Goal: Task Accomplishment & Management: Manage account settings

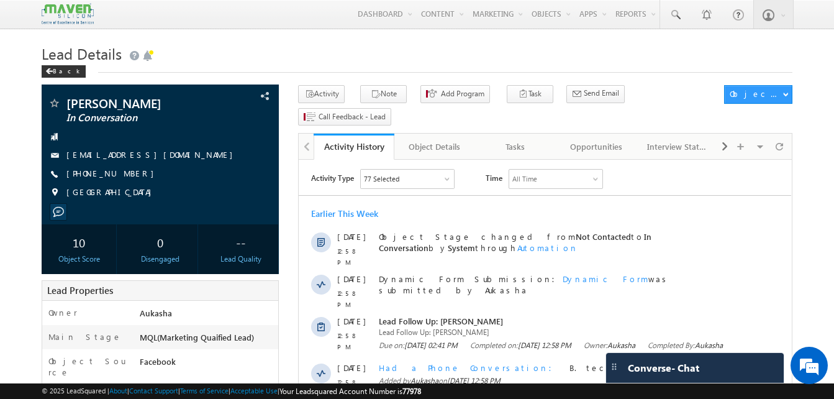
click at [306, 57] on h1 "Lead Details" at bounding box center [417, 52] width 751 height 24
drag, startPoint x: 135, startPoint y: 174, endPoint x: 127, endPoint y: 177, distance: 8.6
click at [127, 177] on div "+91-7842711788" at bounding box center [160, 174] width 225 height 12
copy div "+91-7842711788"
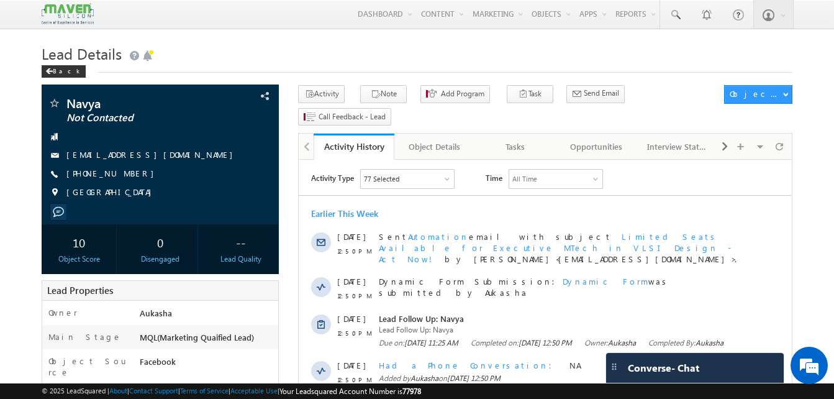
click at [185, 63] on h1 "Lead Details" at bounding box center [417, 52] width 751 height 24
click at [129, 176] on div "Navya Not Contacted navyasreekasturi00683@gmail.com +91-6301767969" at bounding box center [160, 151] width 225 height 108
copy div "+91-6301767969"
click at [371, 99] on icon "button" at bounding box center [376, 95] width 10 height 12
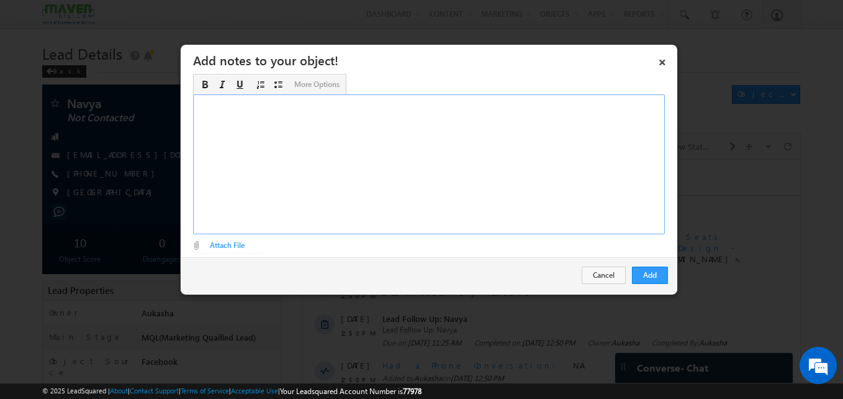
click at [432, 204] on div "Rich Text Editor, Description-inline-editor-div" at bounding box center [429, 164] width 472 height 140
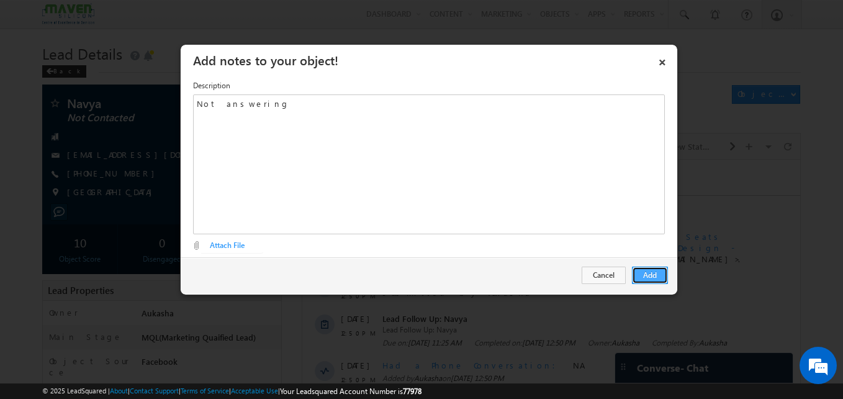
click at [648, 281] on button "Add" at bounding box center [650, 274] width 36 height 17
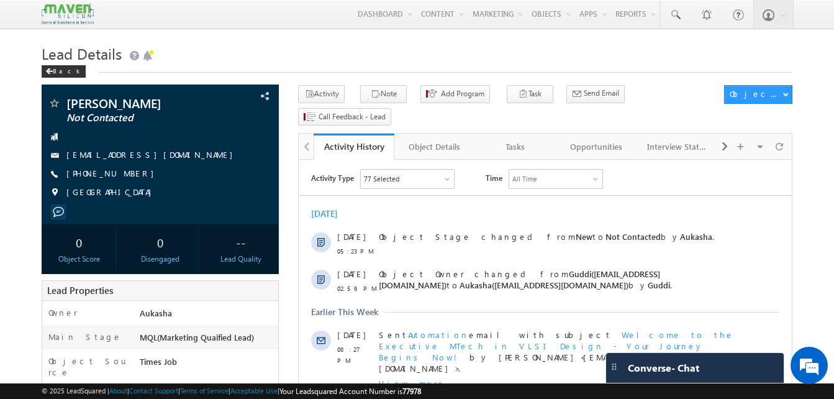
click at [377, 104] on div "Activity Note Add Program Task Meeting Lead Follow Up Opportunity Follow Up Sch…" at bounding box center [508, 107] width 420 height 45
click at [386, 96] on button "Note" at bounding box center [383, 94] width 47 height 18
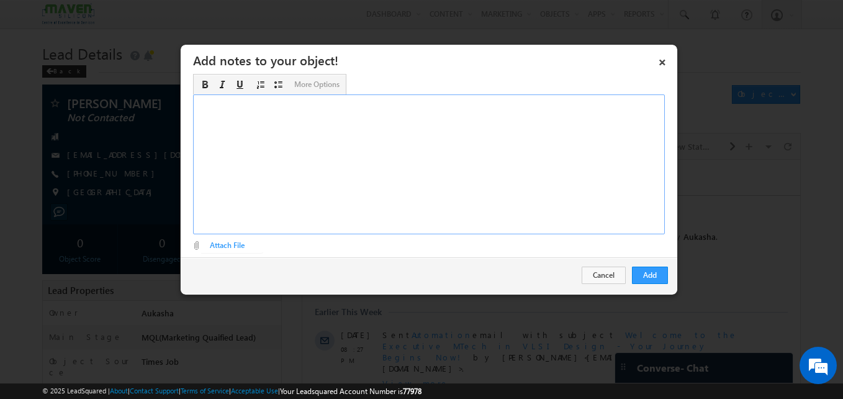
click at [379, 233] on div "Rich Text Editor, Description-inline-editor-div" at bounding box center [429, 164] width 472 height 140
click at [647, 271] on button "Add" at bounding box center [650, 274] width 36 height 17
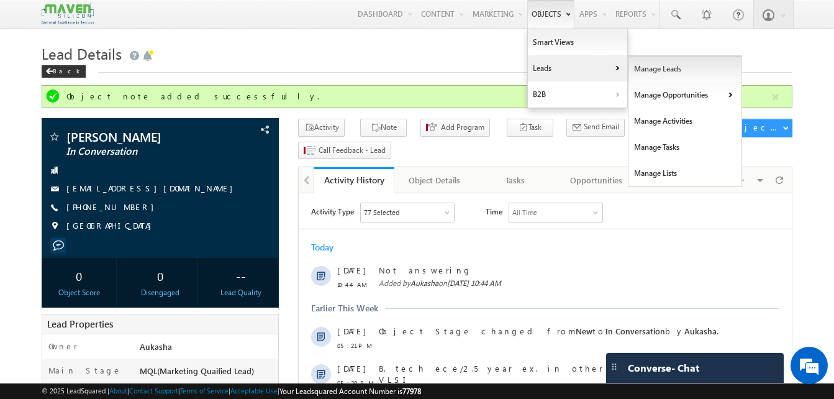
click at [659, 75] on link "Manage Leads" at bounding box center [685, 69] width 114 height 26
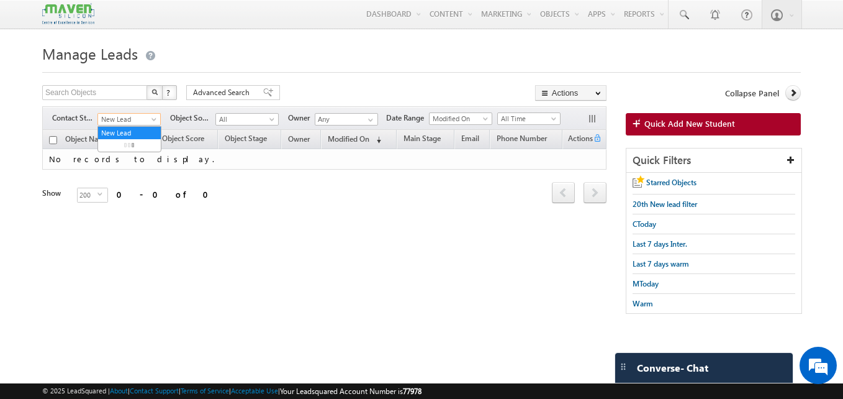
click at [114, 119] on span "New Lead" at bounding box center [127, 119] width 59 height 11
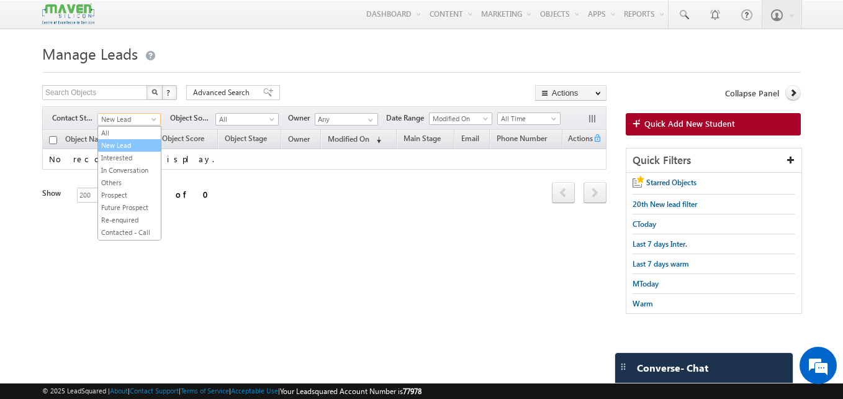
click at [114, 140] on link "New Lead" at bounding box center [129, 145] width 63 height 11
click at [121, 124] on span "New Lead" at bounding box center [127, 119] width 59 height 11
click at [122, 130] on link "All" at bounding box center [129, 132] width 63 height 11
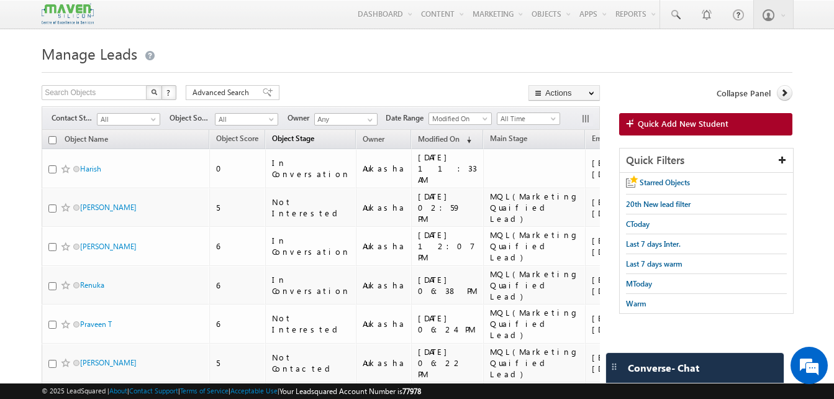
click at [310, 142] on span "Object Stage" at bounding box center [293, 138] width 42 height 9
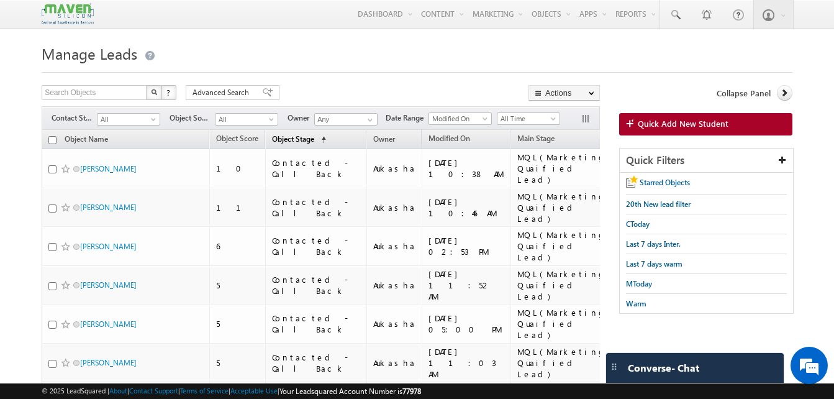
click at [317, 141] on span "(sorted ascending)" at bounding box center [321, 140] width 10 height 10
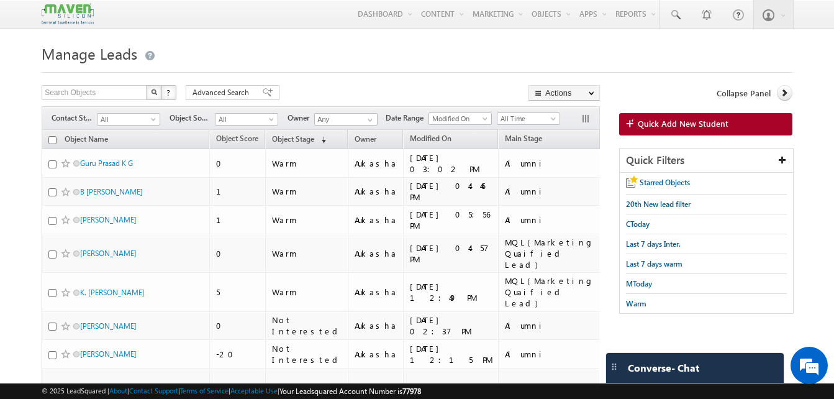
click at [147, 127] on div "Filters Contact Stage All New Lead Interested In Conversation Others Prospect F…" at bounding box center [321, 118] width 558 height 24
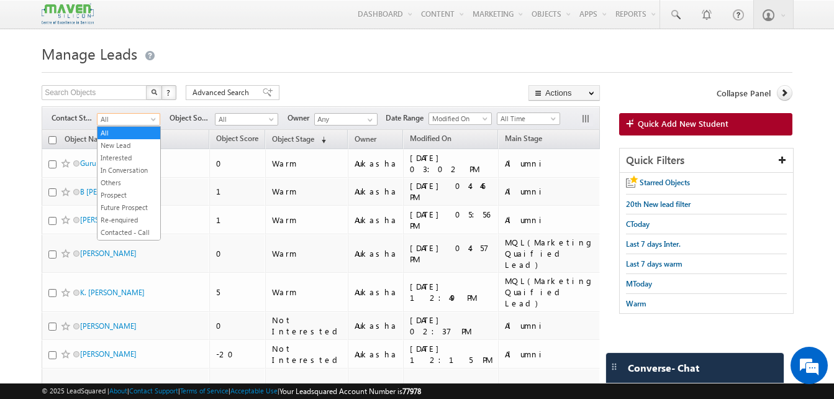
click at [145, 123] on span "All" at bounding box center [126, 119] width 59 height 11
click at [128, 143] on link "New Lead" at bounding box center [128, 145] width 63 height 11
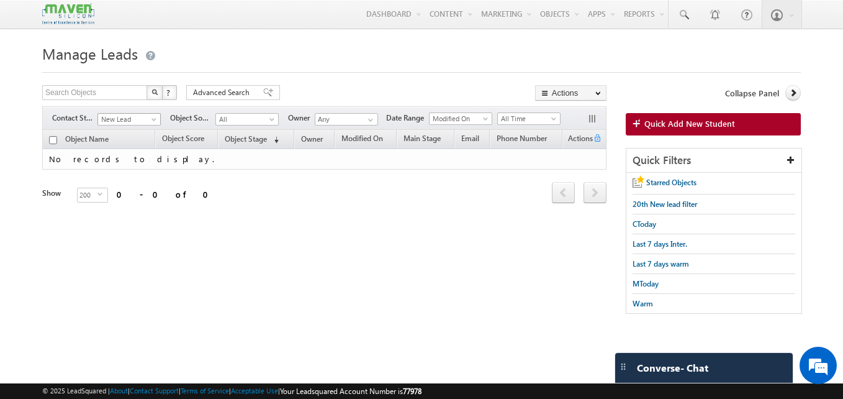
click at [138, 124] on span "New Lead" at bounding box center [127, 119] width 59 height 11
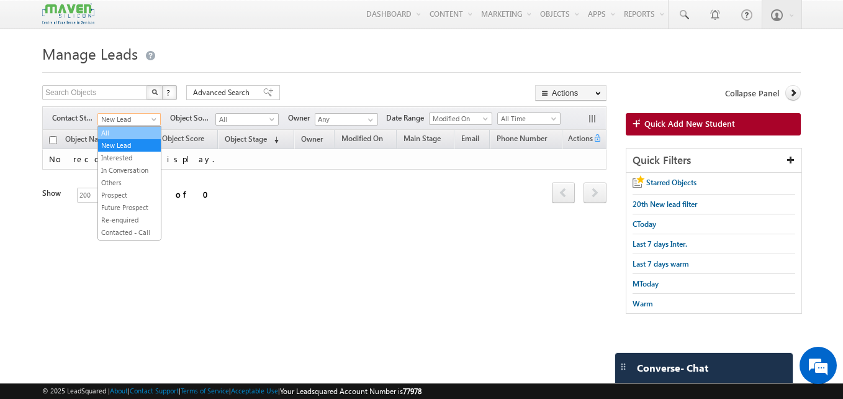
click at [135, 128] on link "All" at bounding box center [129, 132] width 63 height 11
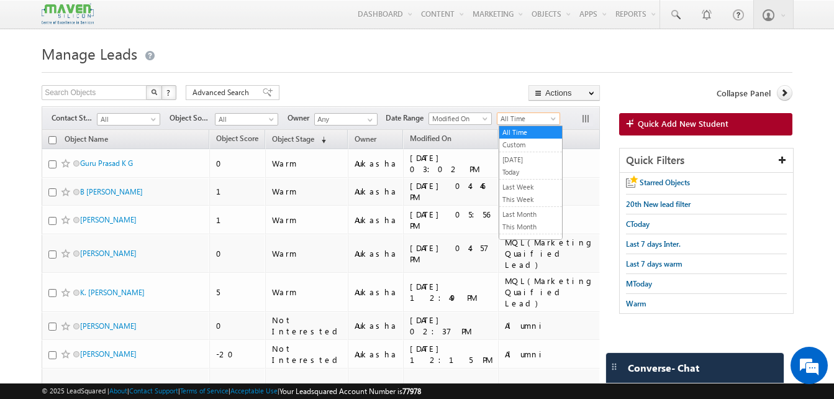
click at [512, 120] on span "All Time" at bounding box center [526, 118] width 59 height 11
click at [534, 188] on link "Last Week" at bounding box center [530, 186] width 63 height 11
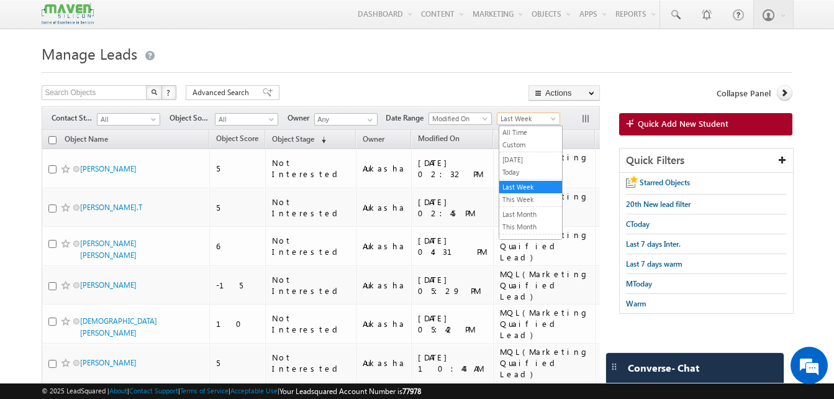
click at [533, 119] on span "Last Week" at bounding box center [526, 118] width 59 height 11
click at [527, 196] on link "This Week" at bounding box center [530, 199] width 63 height 11
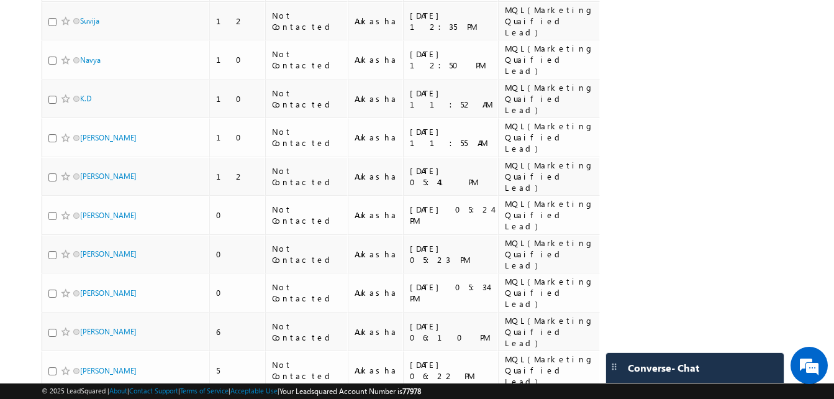
scroll to position [1040, 0]
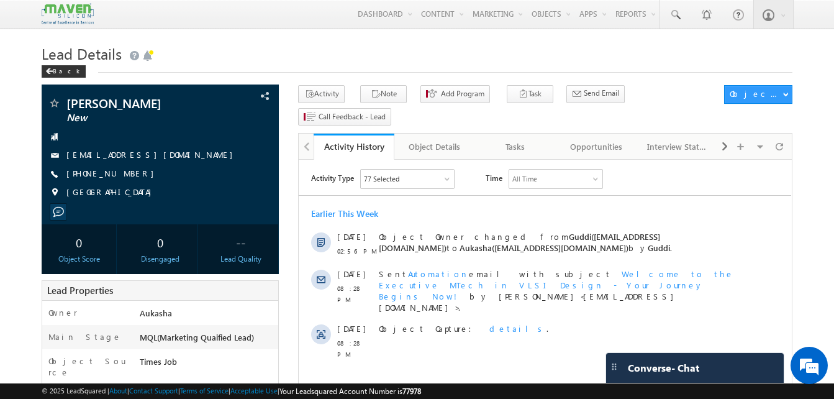
drag, startPoint x: 137, startPoint y: 177, endPoint x: 126, endPoint y: 176, distance: 10.6
click at [126, 176] on div "[PHONE_NUMBER]" at bounding box center [160, 174] width 225 height 12
copy div "[PHONE_NUMBER]"
drag, startPoint x: 147, startPoint y: 101, endPoint x: 63, endPoint y: 100, distance: 83.8
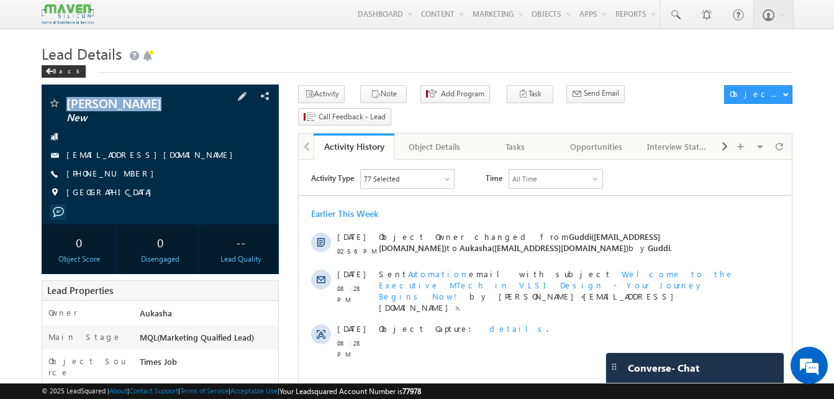
click at [63, 100] on div "[PERSON_NAME] New" at bounding box center [160, 103] width 225 height 12
copy div "[PERSON_NAME]"
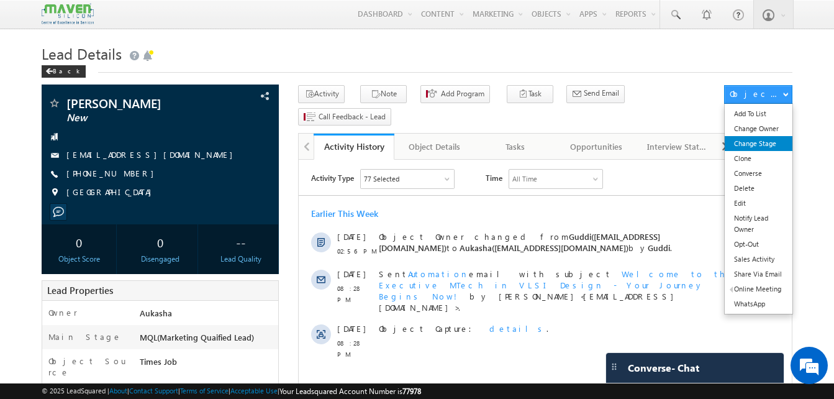
click at [752, 144] on link "Change Stage" at bounding box center [759, 143] width 68 height 15
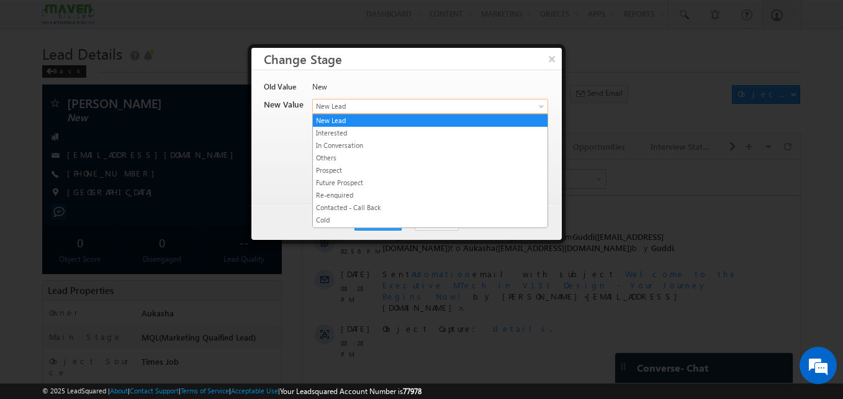
click at [407, 106] on span "New Lead" at bounding box center [410, 106] width 194 height 11
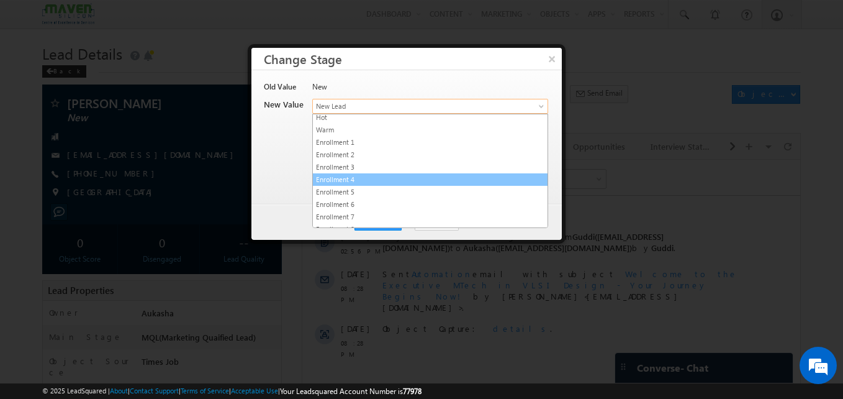
scroll to position [235, 0]
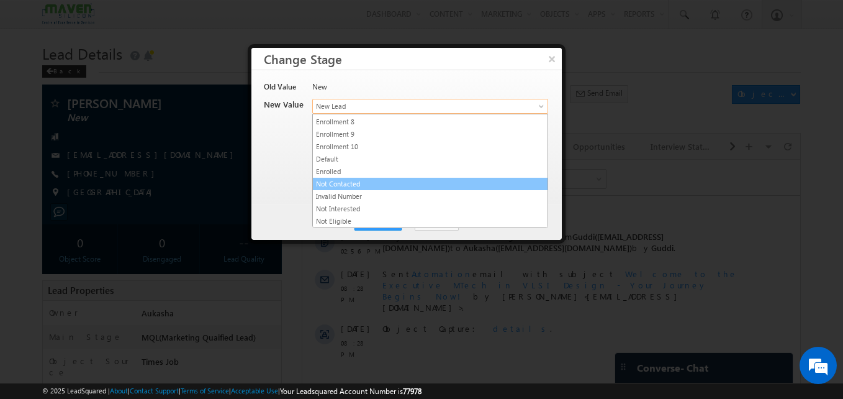
click at [378, 186] on link "Not Contacted" at bounding box center [430, 183] width 235 height 11
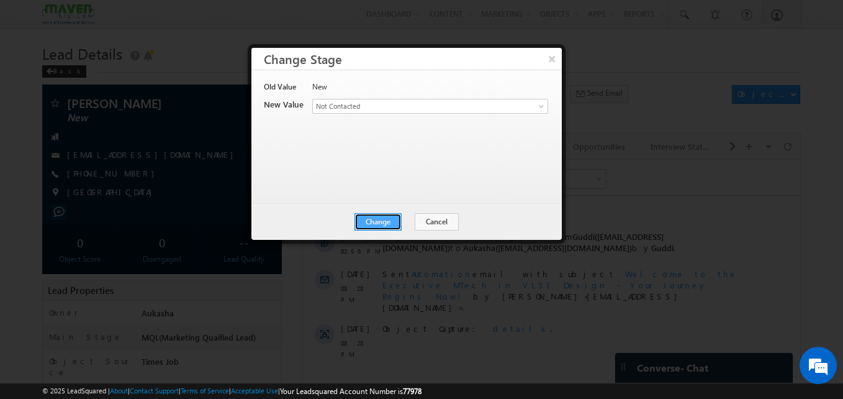
click at [383, 217] on button "Change" at bounding box center [378, 221] width 47 height 17
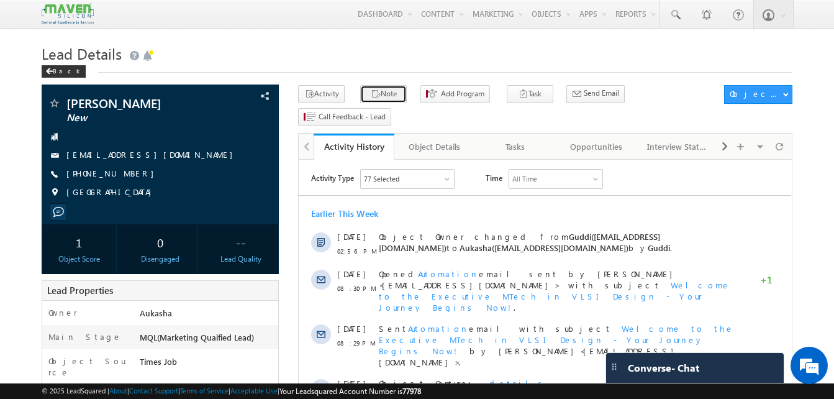
click at [379, 93] on button "Note" at bounding box center [383, 94] width 47 height 18
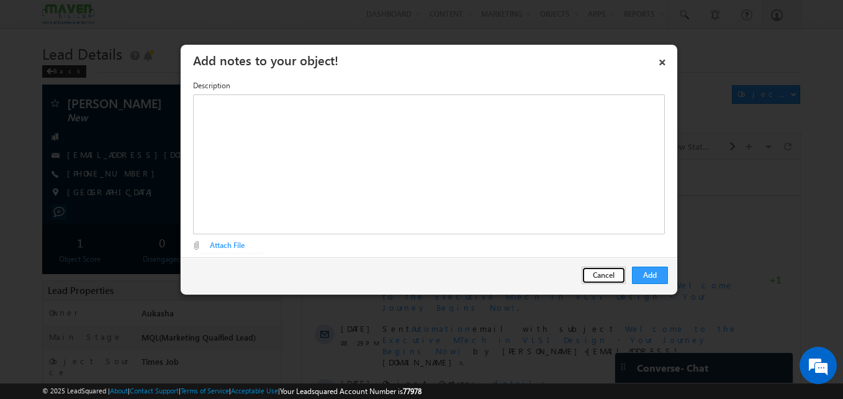
click at [605, 269] on button "Cancel" at bounding box center [604, 274] width 44 height 17
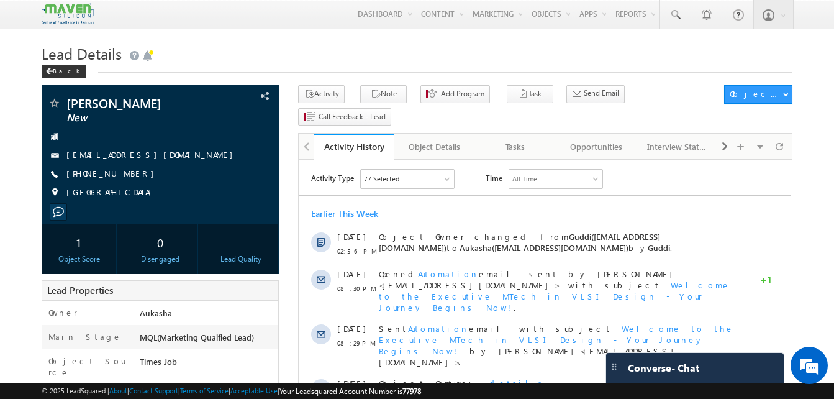
click at [657, 59] on h1 "Lead Details" at bounding box center [417, 52] width 751 height 24
click at [375, 87] on button "Note" at bounding box center [383, 94] width 47 height 18
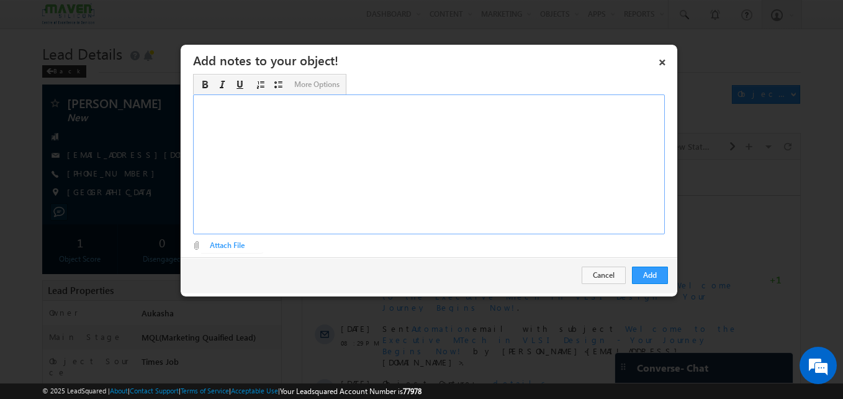
click at [349, 153] on div "Rich Text Editor, Description-inline-editor-div" at bounding box center [429, 164] width 472 height 140
click at [650, 278] on button "Add" at bounding box center [650, 274] width 36 height 17
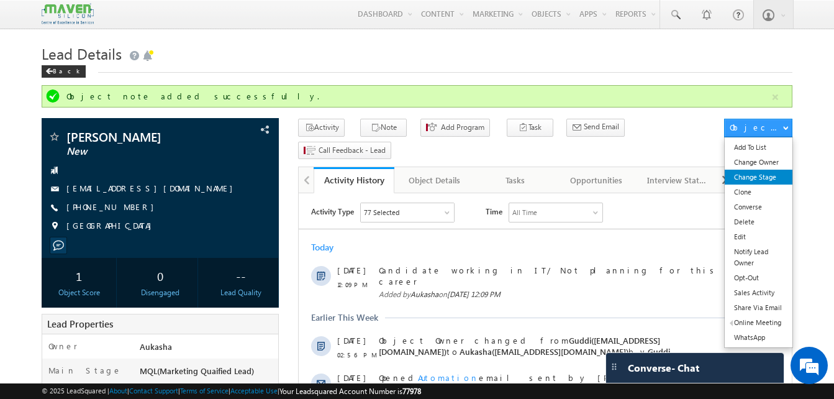
click at [768, 180] on link "Change Stage" at bounding box center [759, 177] width 68 height 15
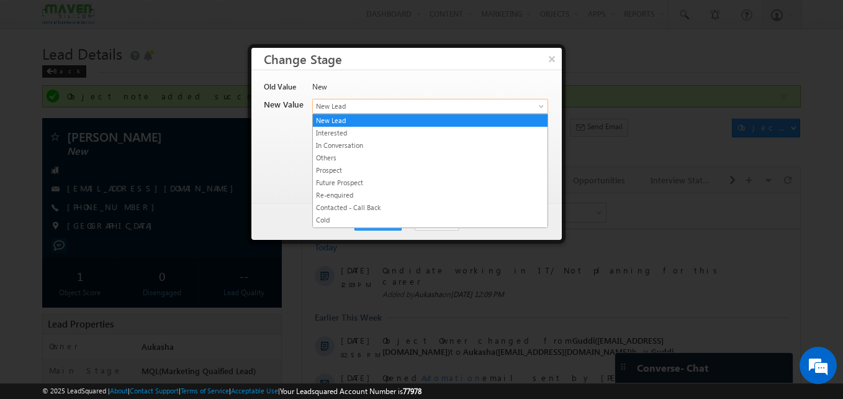
click at [335, 110] on span "New Lead" at bounding box center [410, 106] width 194 height 11
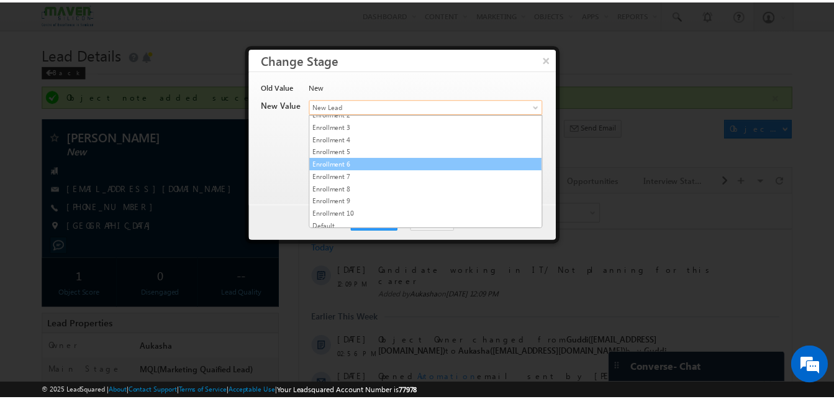
scroll to position [235, 0]
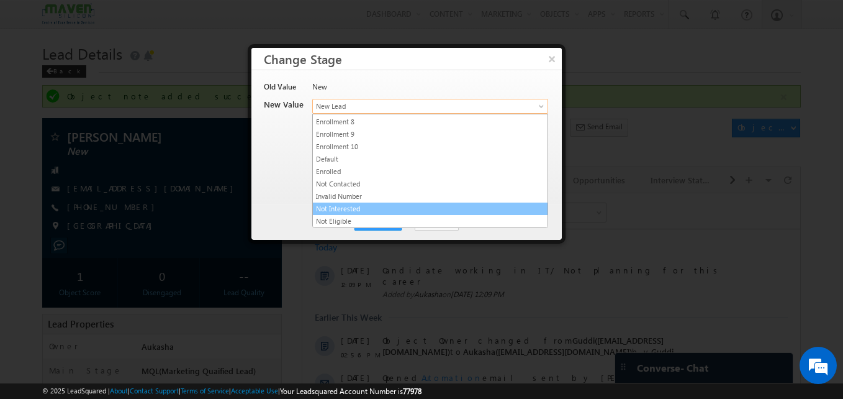
click at [374, 207] on link "Not Interested" at bounding box center [430, 208] width 235 height 11
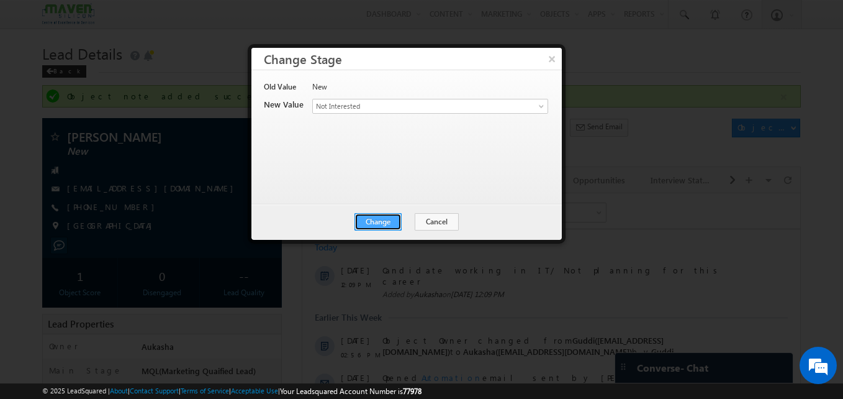
click at [384, 226] on button "Change" at bounding box center [378, 221] width 47 height 17
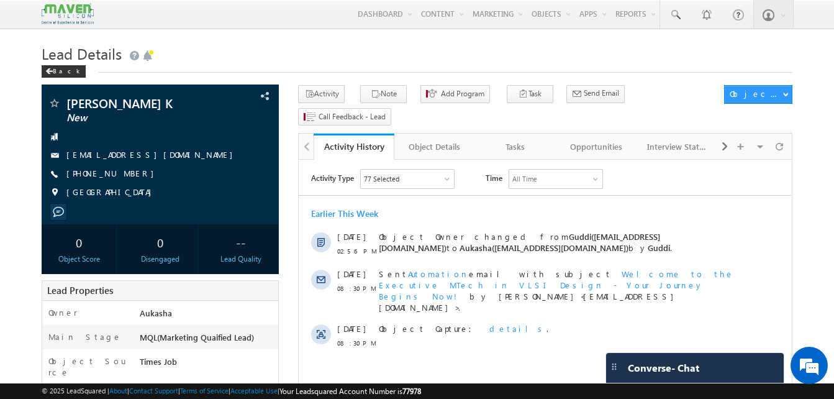
click at [282, 68] on div "Back" at bounding box center [417, 69] width 751 height 8
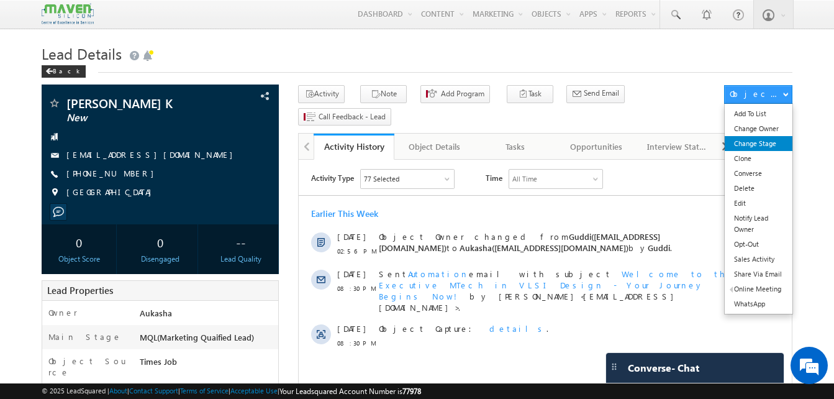
click at [746, 149] on link "Change Stage" at bounding box center [759, 143] width 68 height 15
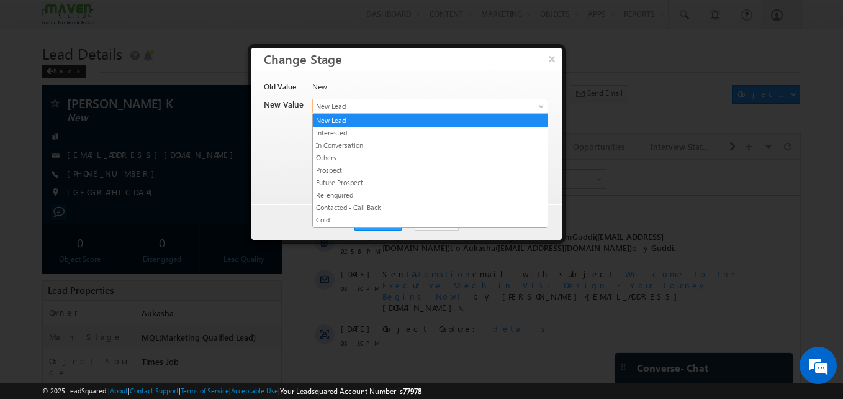
click at [486, 102] on span "New Lead" at bounding box center [410, 106] width 194 height 11
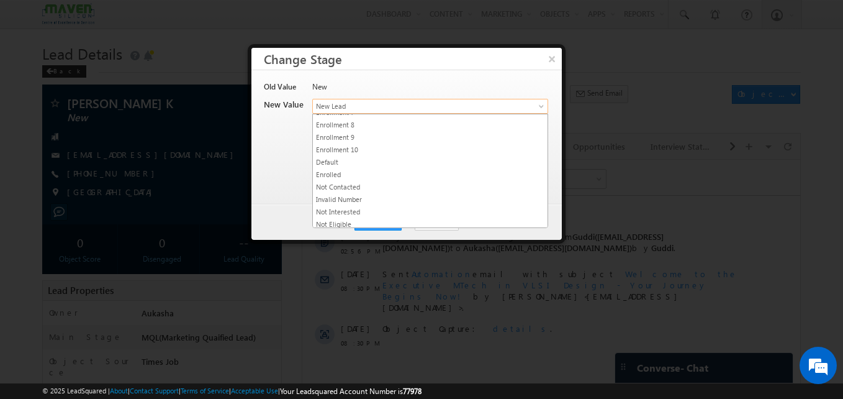
scroll to position [235, 0]
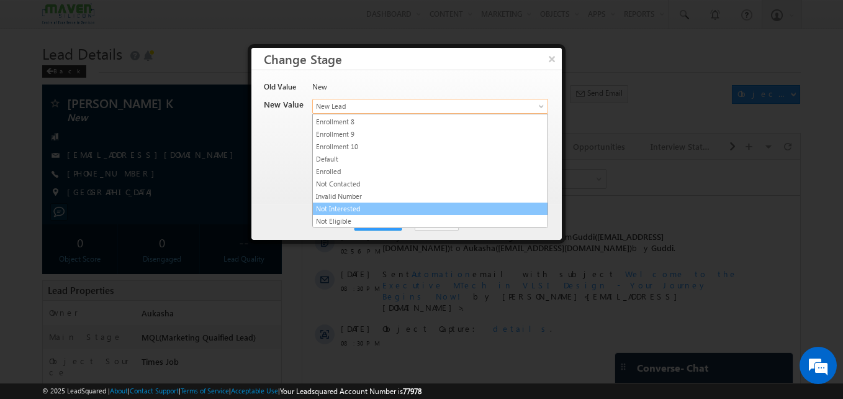
click at [396, 207] on link "Not Interested" at bounding box center [430, 208] width 235 height 11
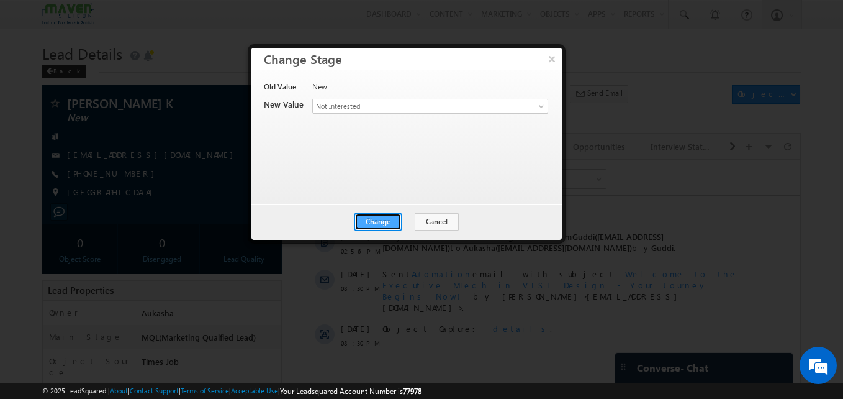
click at [395, 214] on button "Change" at bounding box center [378, 221] width 47 height 17
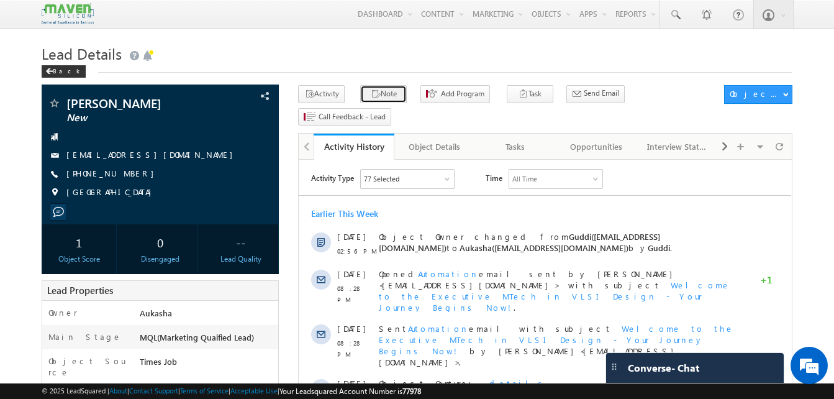
click at [394, 99] on button "Note" at bounding box center [383, 94] width 47 height 18
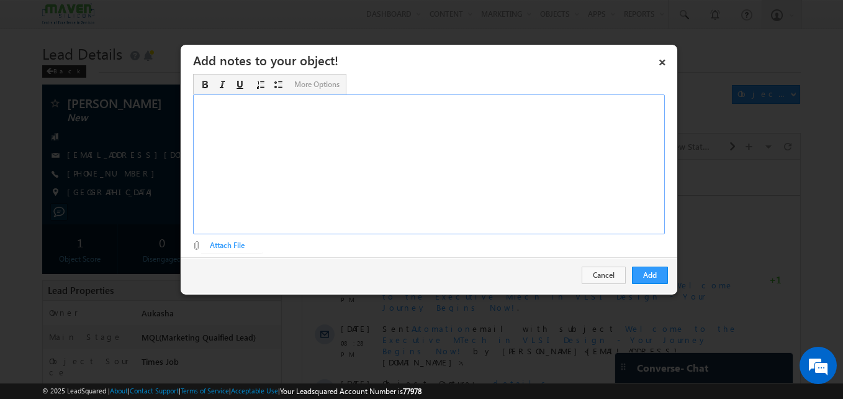
click at [345, 148] on div "Rich Text Editor, Description-inline-editor-div" at bounding box center [429, 164] width 472 height 140
click at [302, 124] on div "B. tech ece/working in frontend analog not sutre" at bounding box center [429, 164] width 472 height 140
click at [330, 103] on div "B. tech ece/working in frontend analog not sutre" at bounding box center [429, 164] width 472 height 140
copy div "analog"
click at [340, 101] on div "B. tech ece/working in frontend analog not sutre" at bounding box center [429, 164] width 472 height 140
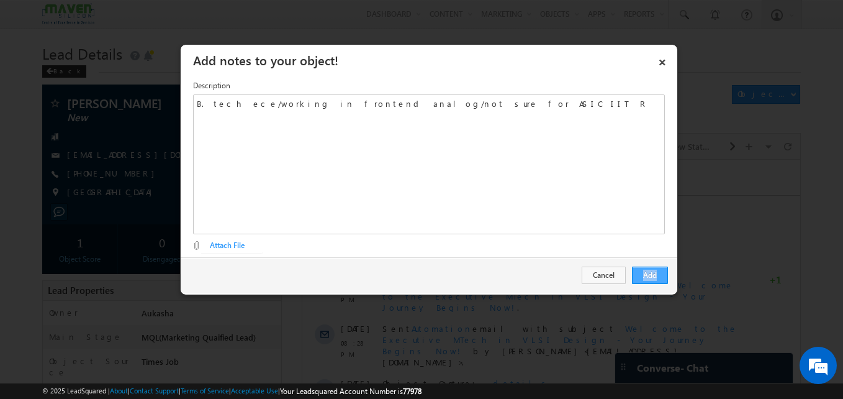
drag, startPoint x: 671, startPoint y: 279, endPoint x: 633, endPoint y: 271, distance: 38.0
click at [633, 271] on div "Add Cancel" at bounding box center [429, 275] width 497 height 36
click at [633, 271] on button "Add" at bounding box center [650, 274] width 36 height 17
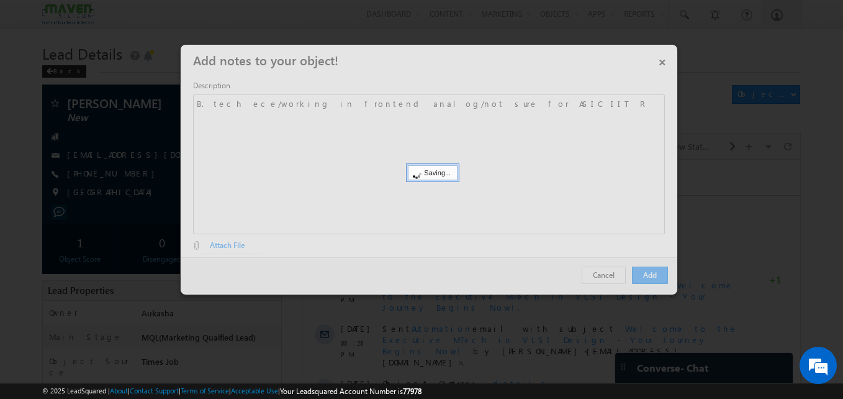
click at [61, 212] on div at bounding box center [421, 199] width 843 height 399
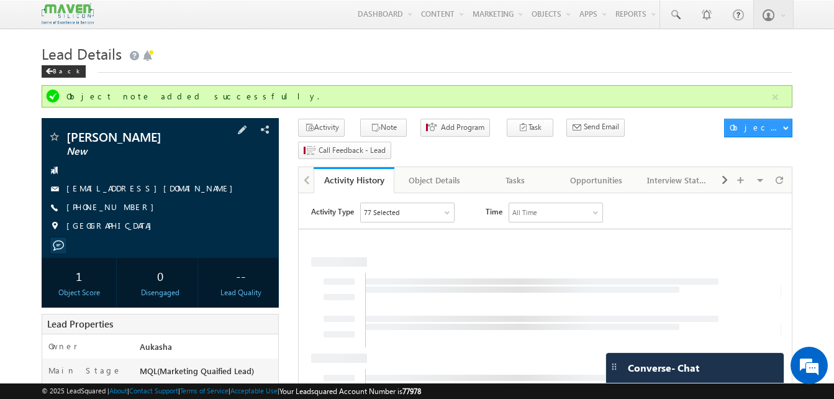
drag, startPoint x: 138, startPoint y: 212, endPoint x: 127, endPoint y: 209, distance: 12.2
click at [127, 209] on div "+91-7337677974" at bounding box center [160, 207] width 225 height 12
copy div "+91-7337677974"
drag, startPoint x: 190, startPoint y: 133, endPoint x: 66, endPoint y: 130, distance: 124.2
click at [66, 130] on div "Nitheesh N Prabhakar New nitheesh789@gmail.com India" at bounding box center [160, 188] width 237 height 140
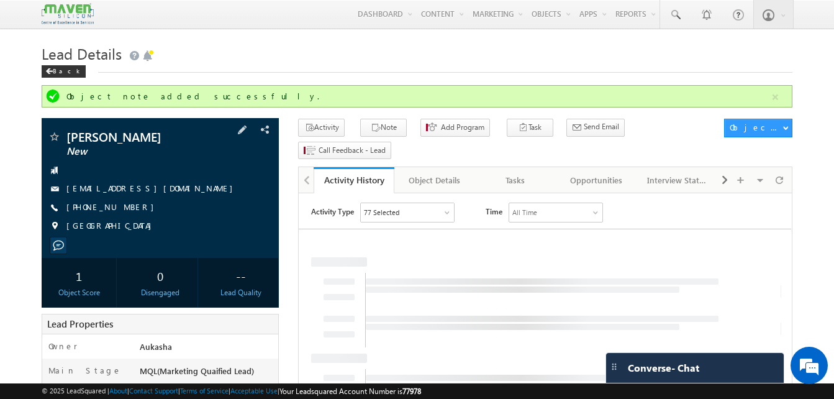
copy div "Nitheesh N Prabhakar"
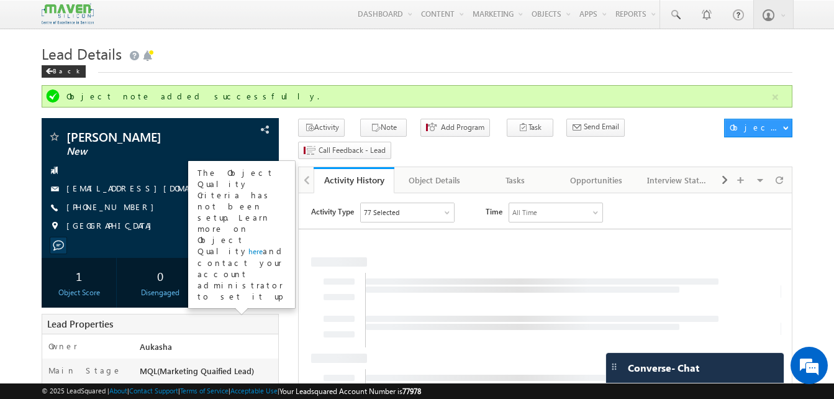
copy div "Nitheesh N Prabhakar"
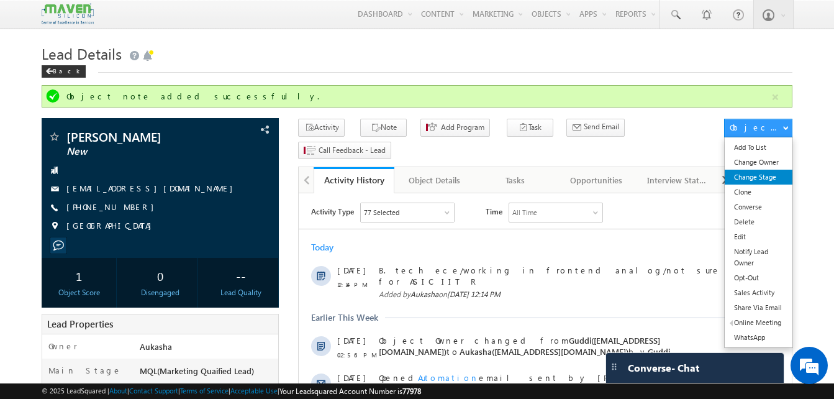
click at [767, 178] on link "Change Stage" at bounding box center [759, 177] width 68 height 15
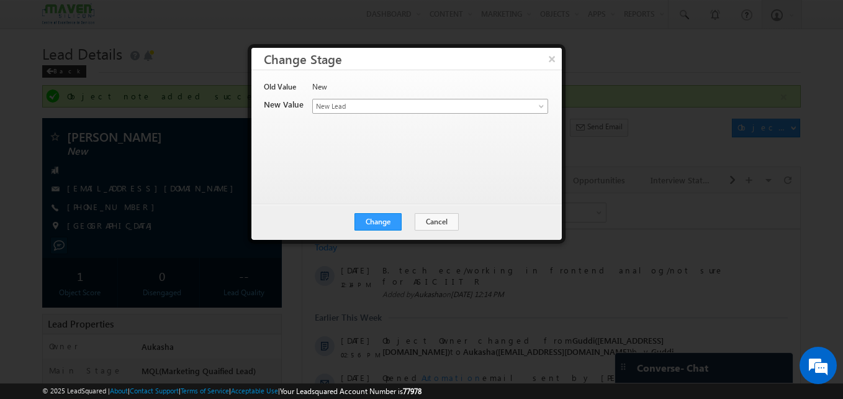
click at [417, 112] on link "New Lead" at bounding box center [430, 106] width 236 height 15
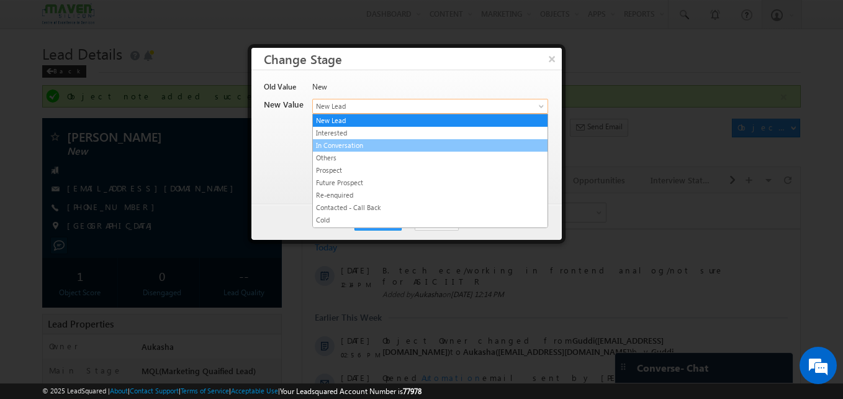
click at [391, 150] on link "In Conversation" at bounding box center [430, 145] width 235 height 11
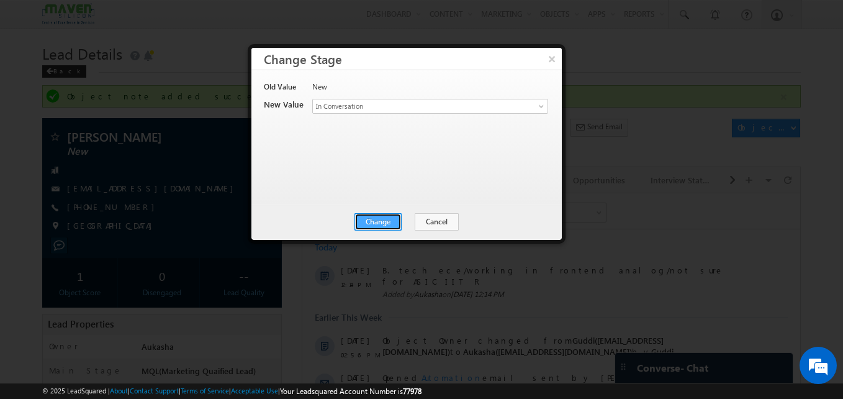
click at [387, 220] on button "Change" at bounding box center [378, 221] width 47 height 17
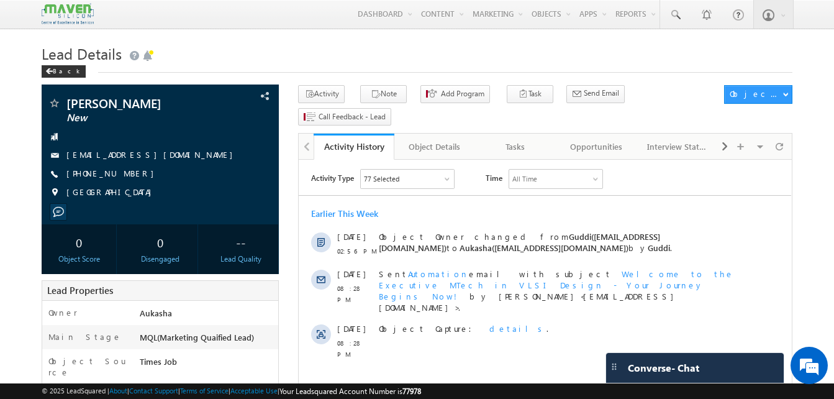
drag, startPoint x: 140, startPoint y: 174, endPoint x: 126, endPoint y: 175, distance: 13.7
click at [126, 175] on div "[PHONE_NUMBER]" at bounding box center [160, 174] width 225 height 12
copy div "[PHONE_NUMBER]"
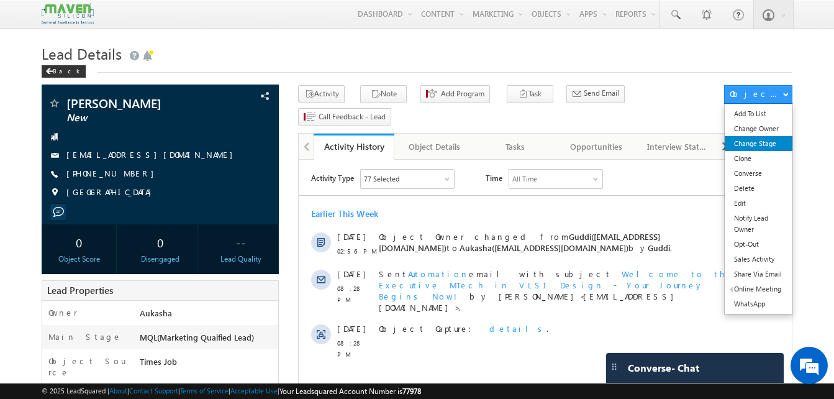
click at [771, 146] on link "Change Stage" at bounding box center [759, 143] width 68 height 15
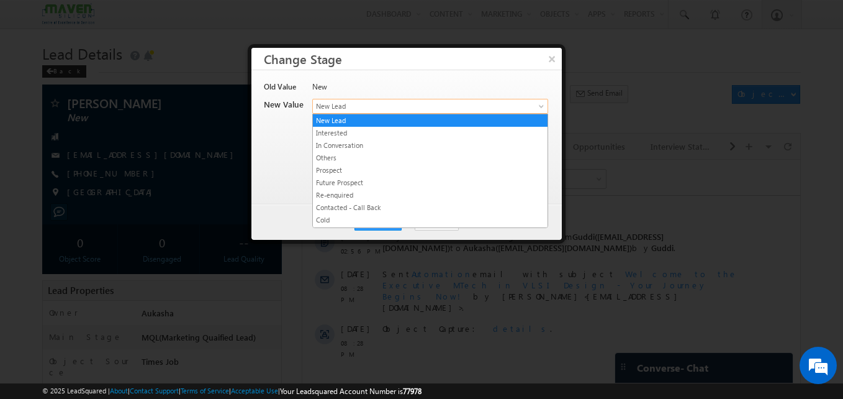
click at [425, 102] on span "New Lead" at bounding box center [410, 106] width 194 height 11
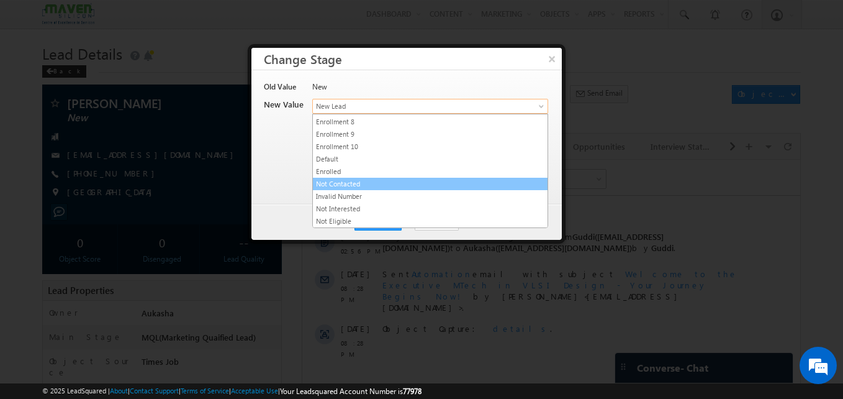
click at [374, 179] on link "Not Contacted" at bounding box center [430, 183] width 235 height 11
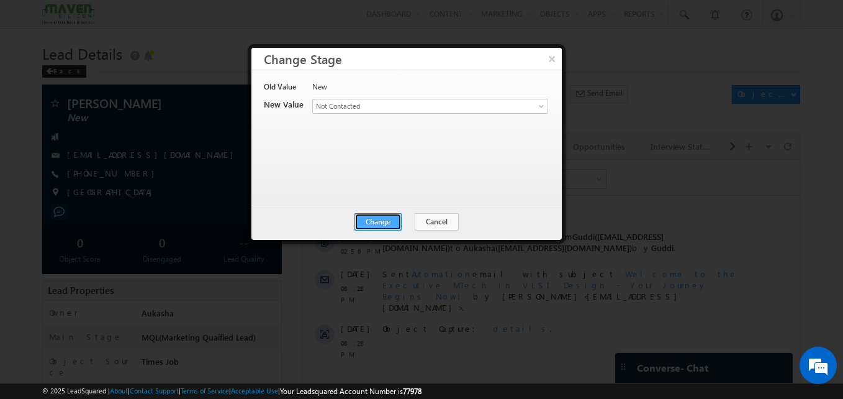
click at [381, 223] on button "Change" at bounding box center [378, 221] width 47 height 17
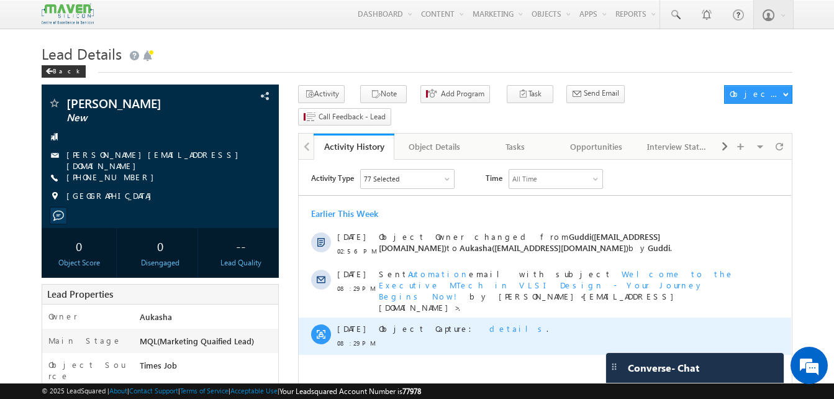
click at [489, 323] on span "details" at bounding box center [517, 328] width 57 height 11
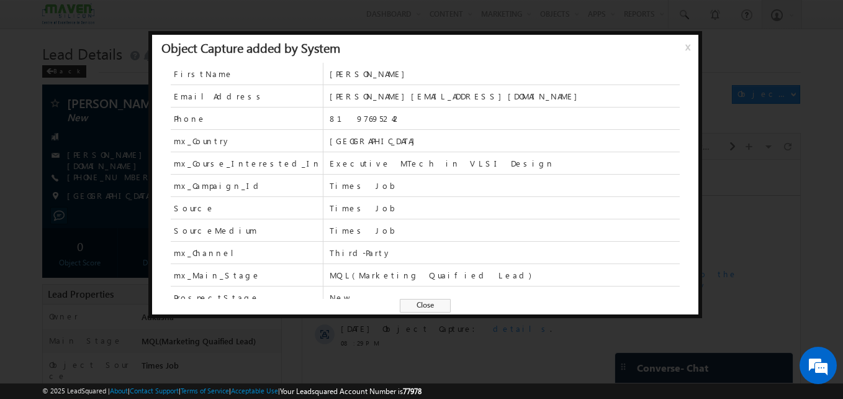
click at [416, 302] on span "Close" at bounding box center [425, 306] width 51 height 14
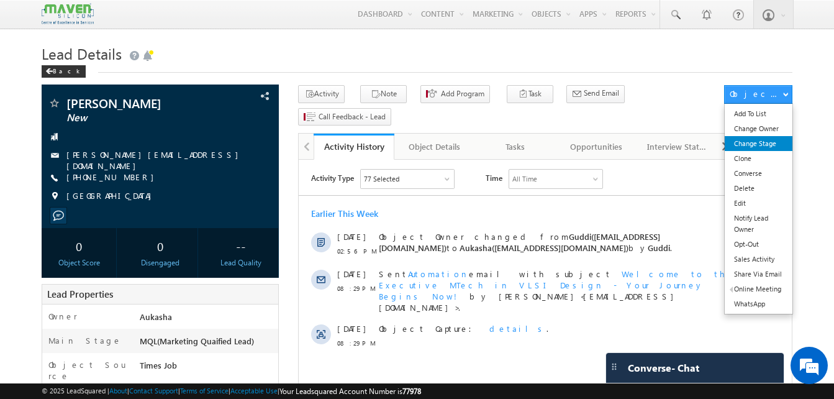
click at [759, 147] on link "Change Stage" at bounding box center [759, 143] width 68 height 15
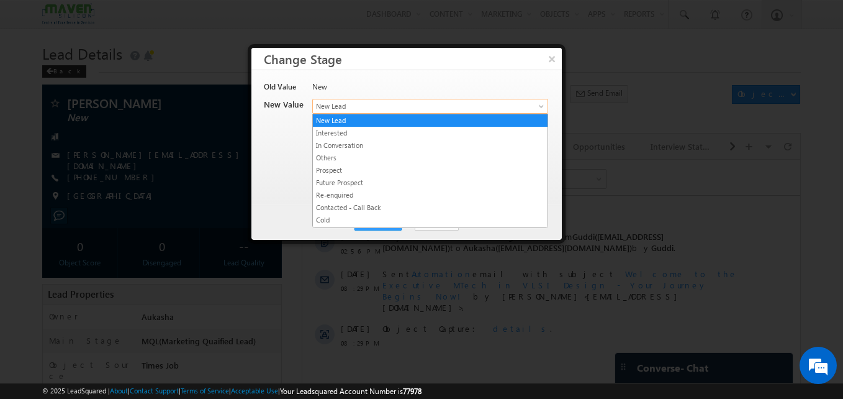
click at [487, 104] on span "New Lead" at bounding box center [410, 106] width 194 height 11
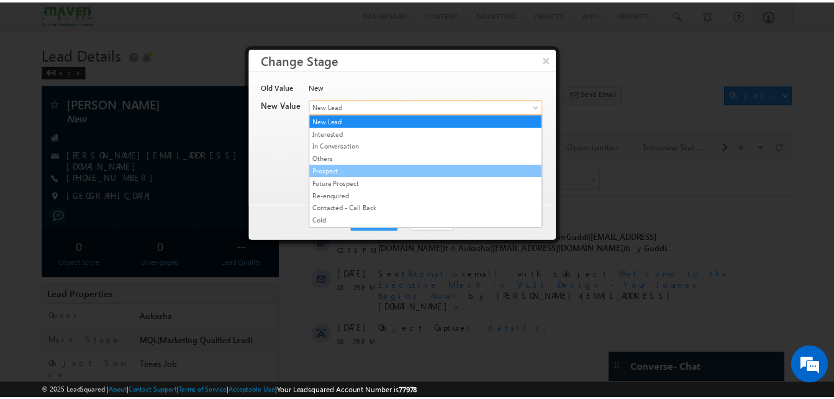
scroll to position [235, 0]
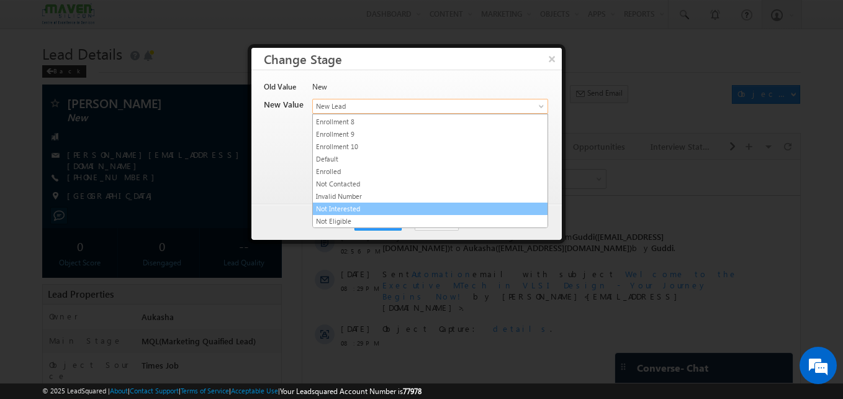
click at [361, 210] on link "Not Interested" at bounding box center [430, 208] width 235 height 11
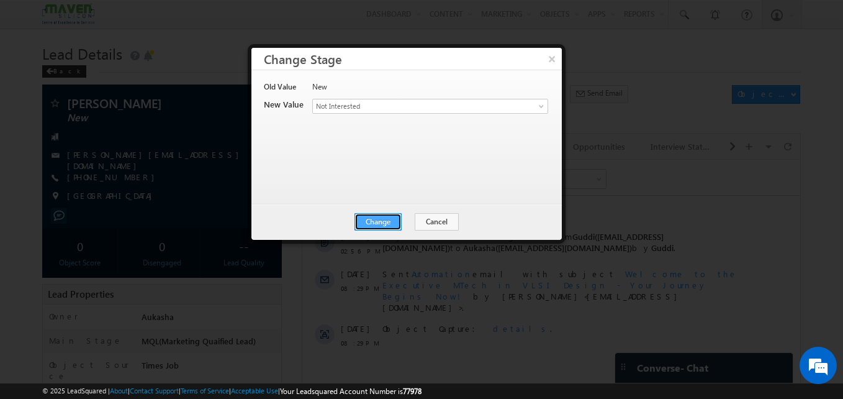
click at [386, 217] on button "Change" at bounding box center [378, 221] width 47 height 17
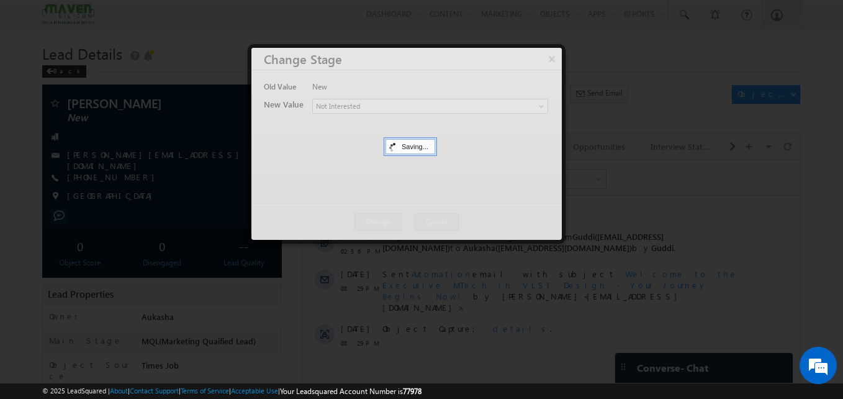
click at [36, 215] on div at bounding box center [421, 199] width 843 height 399
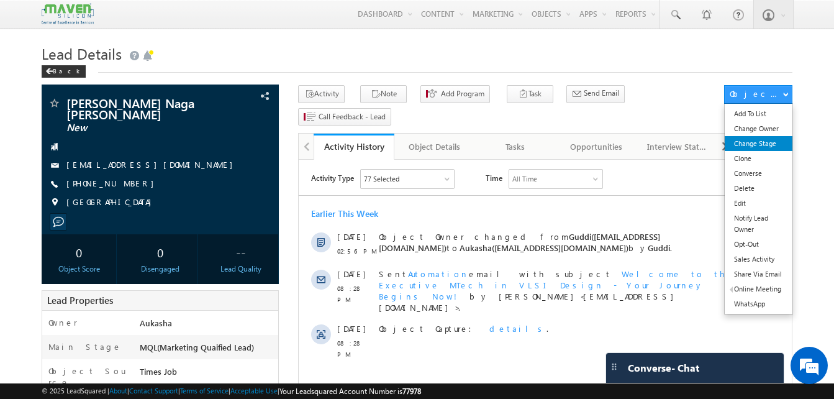
click at [748, 147] on link "Change Stage" at bounding box center [759, 143] width 68 height 15
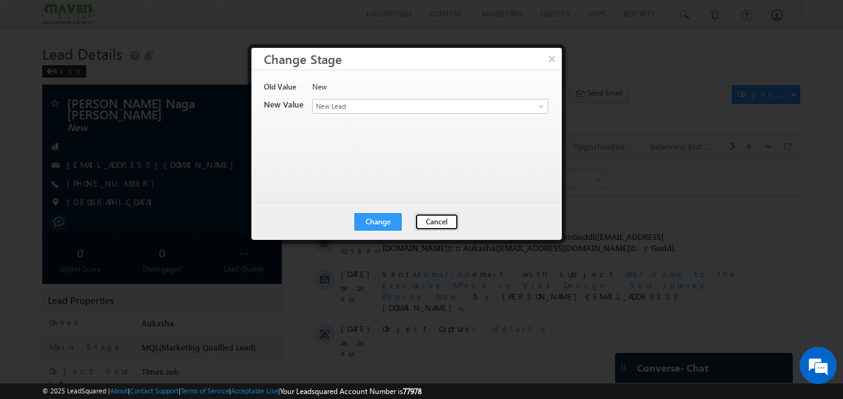
click at [429, 229] on button "Cancel" at bounding box center [437, 221] width 44 height 17
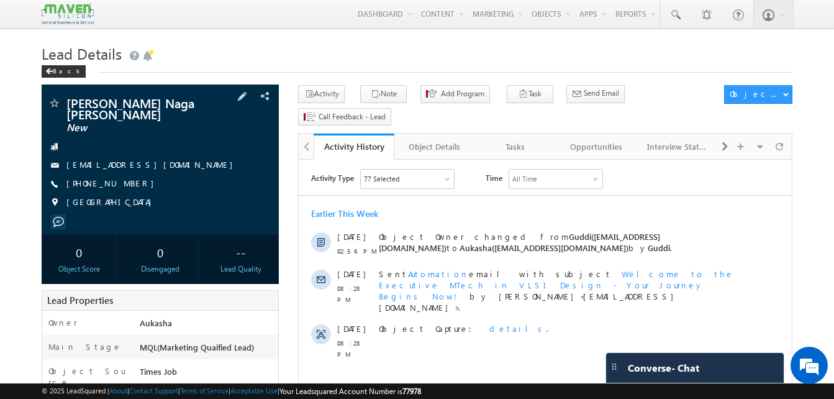
click at [153, 104] on span "Boddeda Naga Subrahmanyam" at bounding box center [139, 108] width 146 height 22
drag, startPoint x: 153, startPoint y: 104, endPoint x: 68, endPoint y: 101, distance: 85.1
click at [68, 101] on span "Boddeda Naga Subrahmanyam" at bounding box center [139, 108] width 146 height 22
copy span "Boddeda Naga"
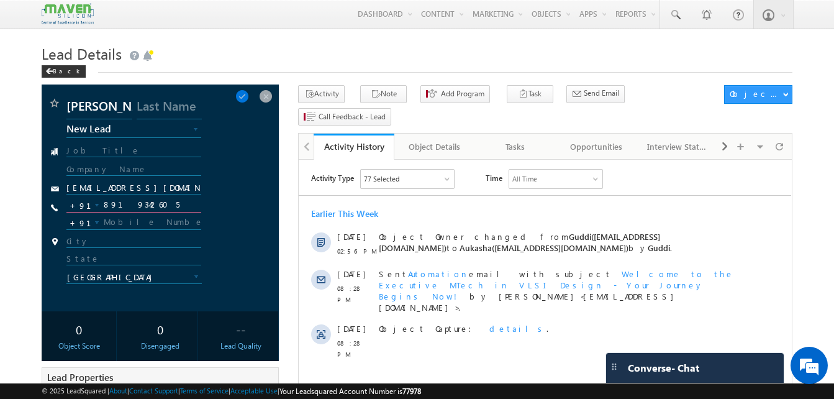
click at [156, 202] on input "8919342605" at bounding box center [133, 204] width 134 height 15
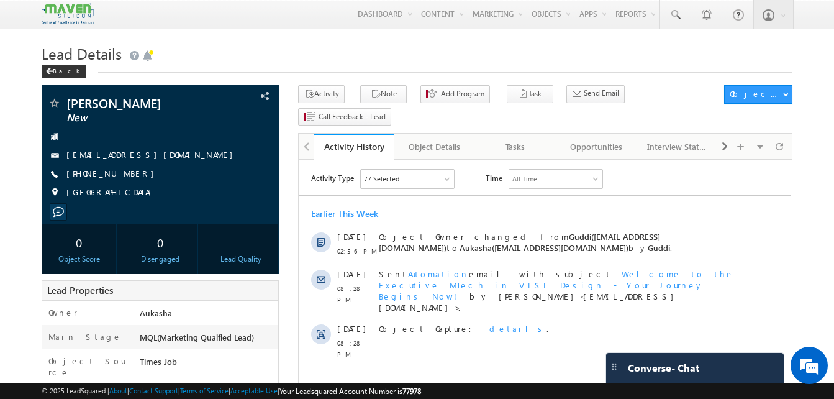
click at [651, 59] on h1 "Lead Details" at bounding box center [417, 52] width 751 height 24
click at [577, 55] on h1 "Lead Details" at bounding box center [417, 52] width 751 height 24
click at [371, 100] on icon "button" at bounding box center [376, 95] width 10 height 12
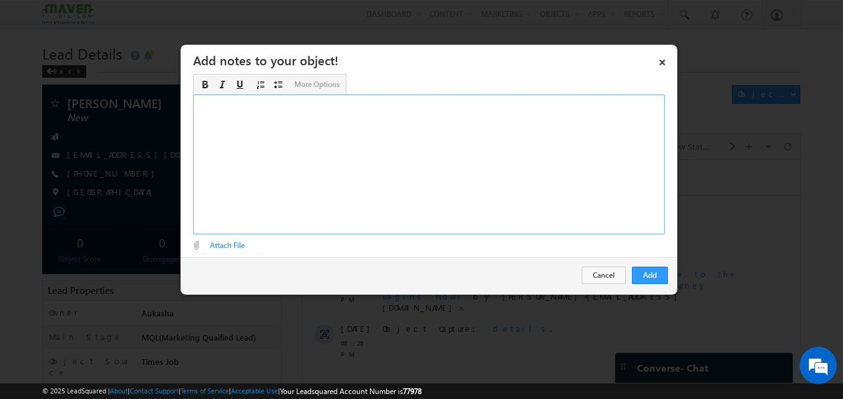
click at [271, 177] on div "Rich Text Editor, Description-inline-editor-div" at bounding box center [429, 164] width 472 height 140
click at [320, 161] on div "B. tech ece/1 year intern ex. in maven/Not sure IIT R PD" at bounding box center [429, 164] width 472 height 140
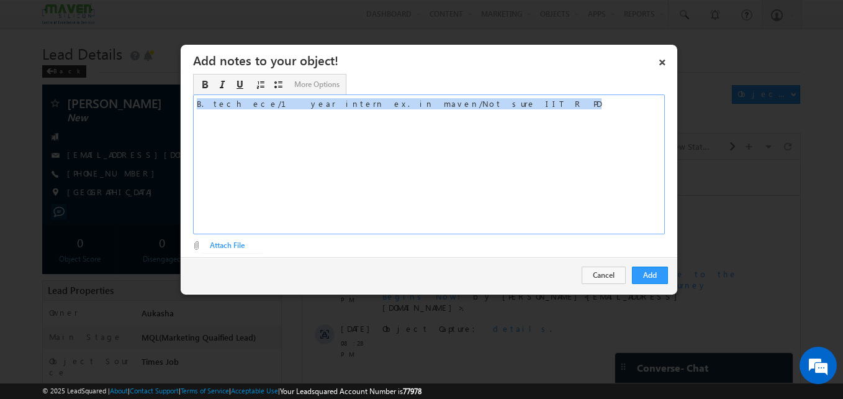
copy div "B. tech ece/1 year intern ex. in maven/Not sure IIT R PD"
click at [653, 282] on button "Add" at bounding box center [650, 274] width 36 height 17
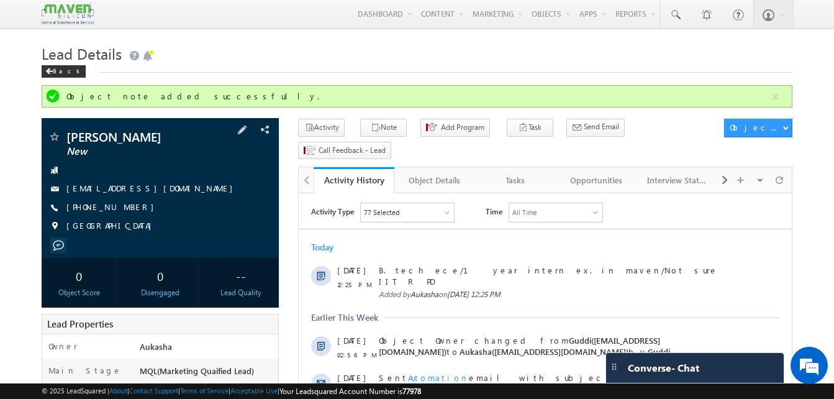
drag, startPoint x: 218, startPoint y: 136, endPoint x: 198, endPoint y: 135, distance: 19.9
click at [198, 135] on div "Bandaru Dinesh Varma New" at bounding box center [160, 136] width 225 height 12
copy div "Bandaru Dinesh Varma"
drag, startPoint x: 140, startPoint y: 208, endPoint x: 128, endPoint y: 209, distance: 11.8
click at [128, 209] on div "+91-7993822112" at bounding box center [160, 207] width 225 height 12
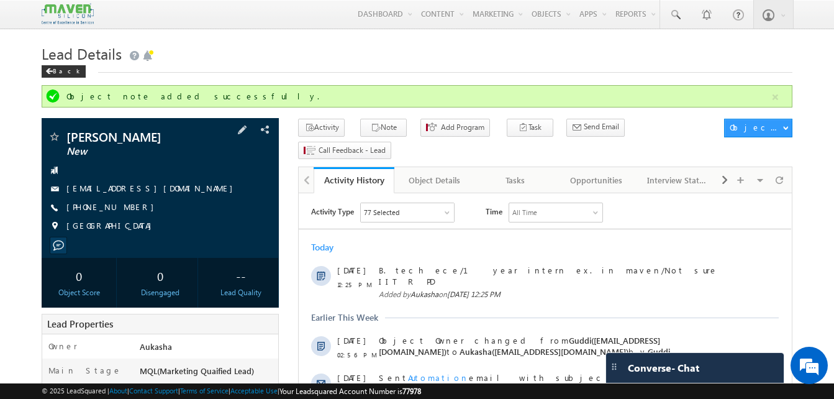
click at [126, 208] on div "+91-7993822112" at bounding box center [160, 207] width 225 height 12
copy div "+91-7993822112"
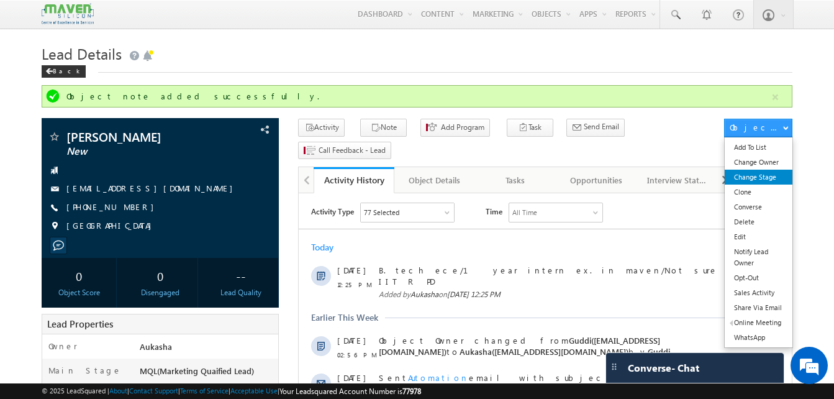
click at [770, 181] on link "Change Stage" at bounding box center [759, 177] width 68 height 15
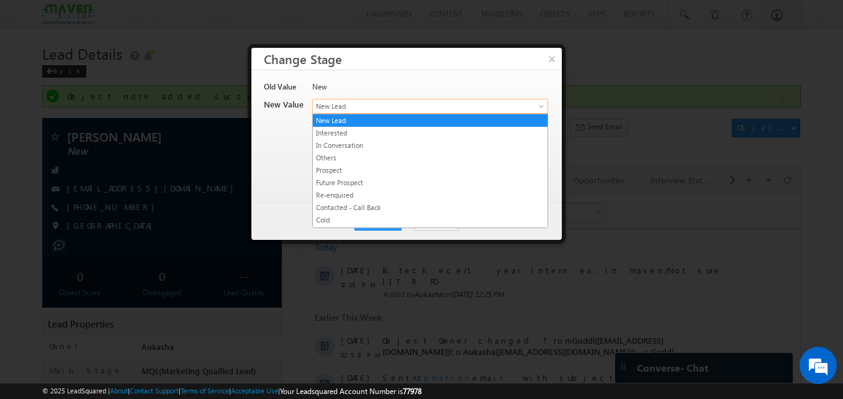
click at [444, 107] on span "New Lead" at bounding box center [410, 106] width 194 height 11
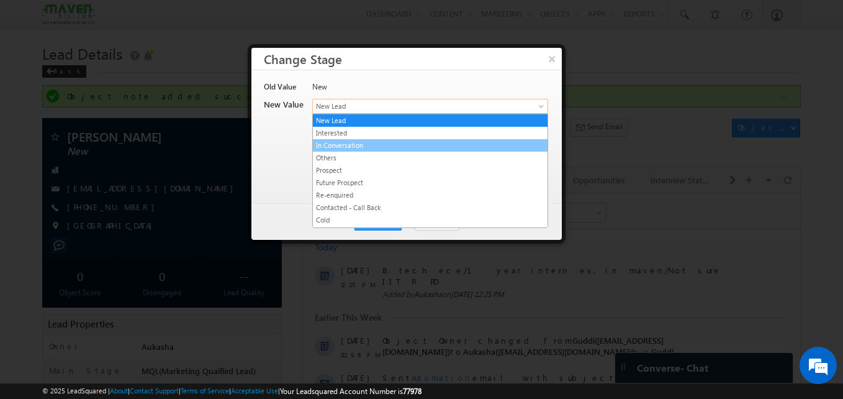
click at [360, 148] on link "In Conversation" at bounding box center [430, 145] width 235 height 11
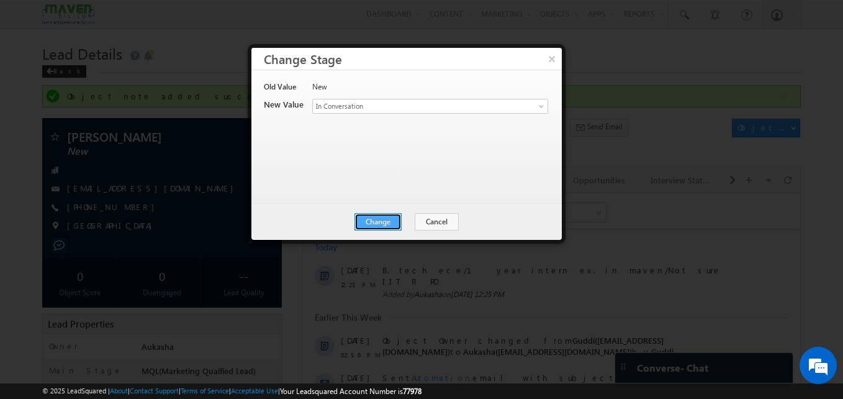
click at [381, 219] on button "Change" at bounding box center [378, 221] width 47 height 17
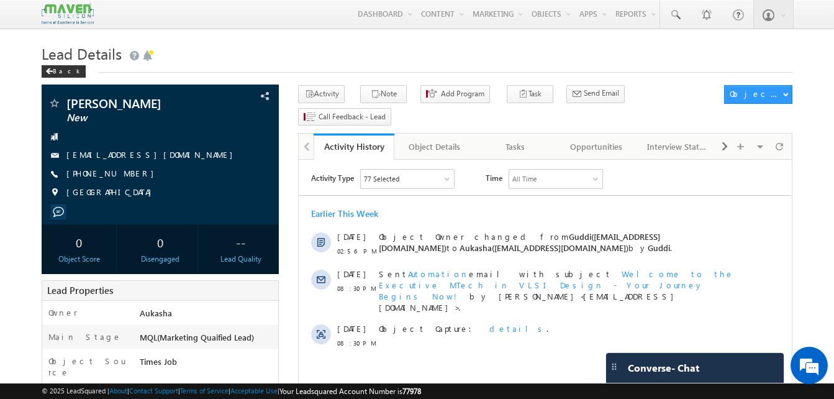
click at [325, 57] on h1 "Lead Details" at bounding box center [417, 52] width 751 height 24
click at [371, 89] on icon "button" at bounding box center [376, 95] width 10 height 12
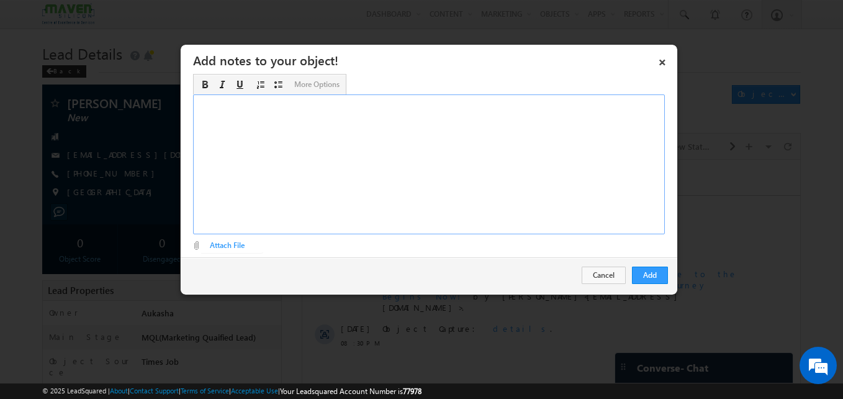
click at [362, 160] on div "Rich Text Editor, Description-inline-editor-div" at bounding box center [429, 164] width 472 height 140
click at [659, 276] on button "Add" at bounding box center [650, 274] width 36 height 17
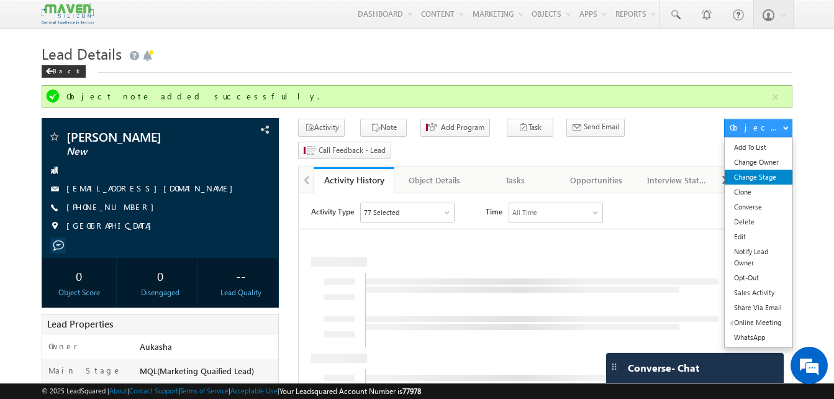
click at [779, 184] on link "Change Stage" at bounding box center [759, 177] width 68 height 15
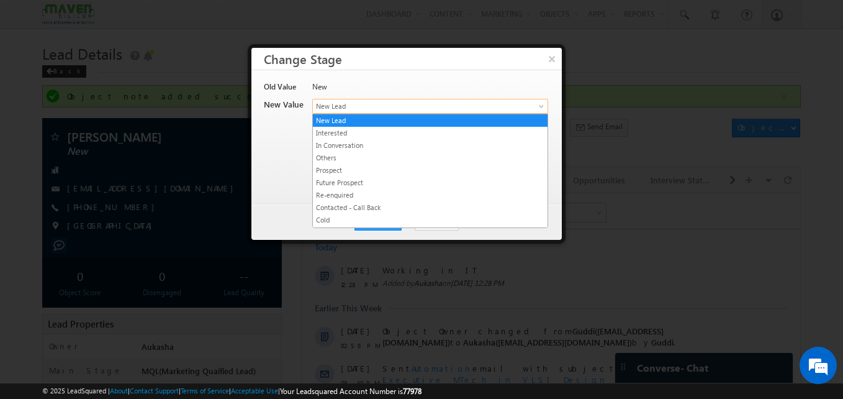
click at [451, 106] on span "New Lead" at bounding box center [410, 106] width 194 height 11
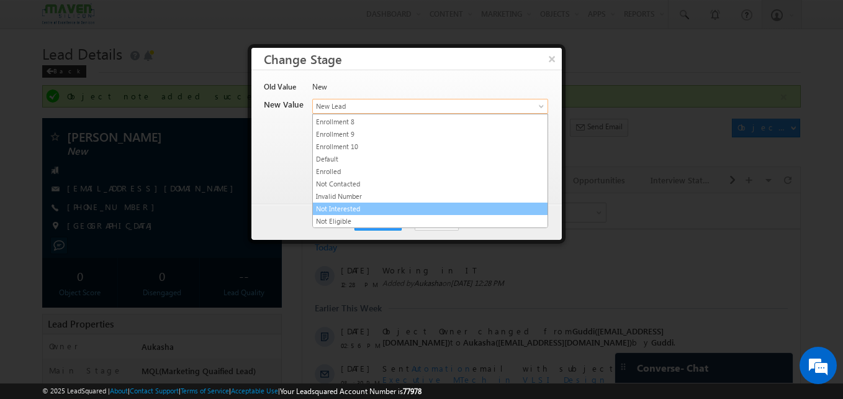
click at [380, 209] on link "Not Interested" at bounding box center [430, 208] width 235 height 11
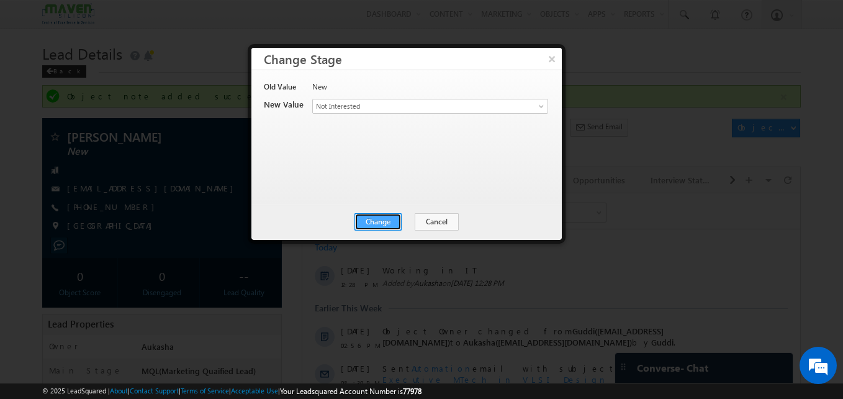
click at [377, 220] on button "Change" at bounding box center [378, 221] width 47 height 17
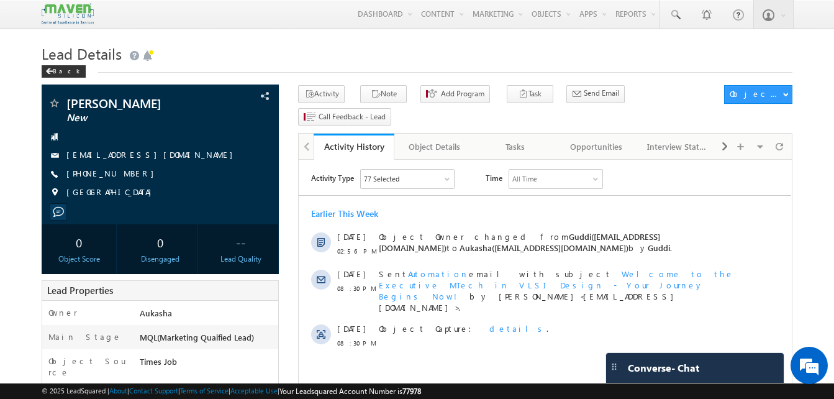
drag, startPoint x: 138, startPoint y: 181, endPoint x: 127, endPoint y: 176, distance: 11.7
click at [127, 176] on div "shailaja New mshailabt@gmail.com +91-9632827944 India" at bounding box center [160, 151] width 225 height 108
drag, startPoint x: 138, startPoint y: 176, endPoint x: 127, endPoint y: 176, distance: 11.2
click at [127, 176] on div "+91-9632827944" at bounding box center [160, 174] width 225 height 12
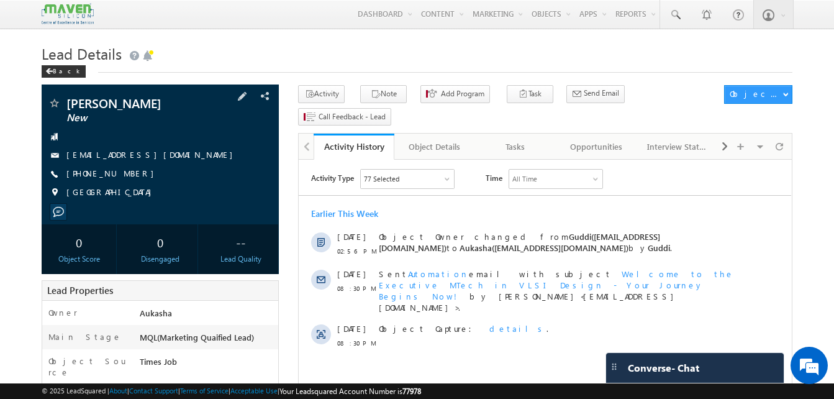
copy div "+91-9632827944"
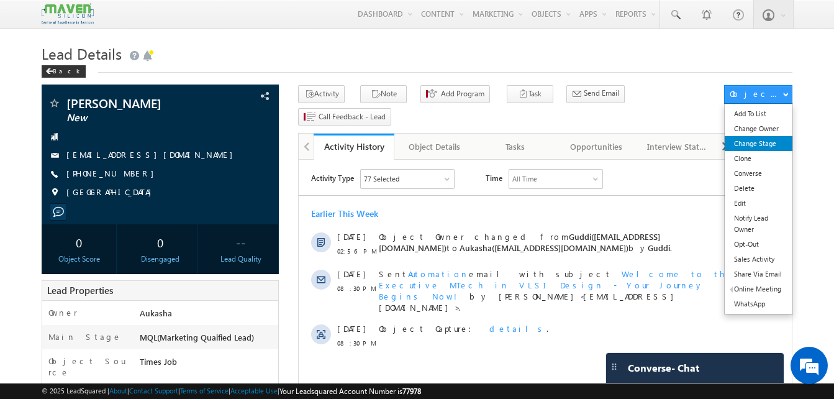
click at [757, 146] on link "Change Stage" at bounding box center [759, 143] width 68 height 15
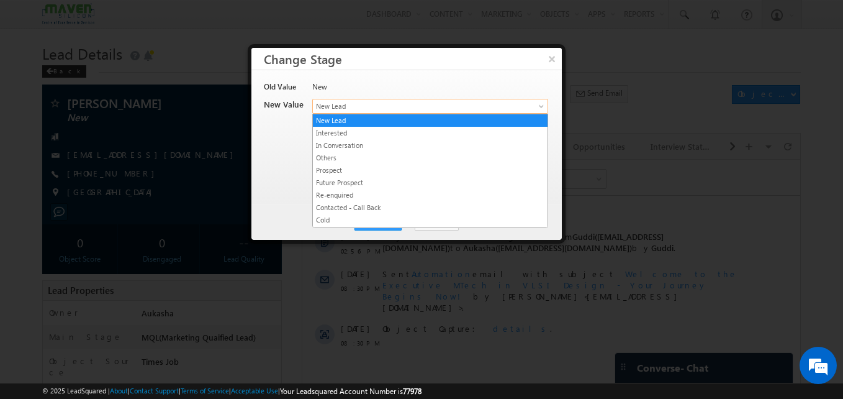
click at [474, 112] on link "New Lead" at bounding box center [430, 106] width 236 height 15
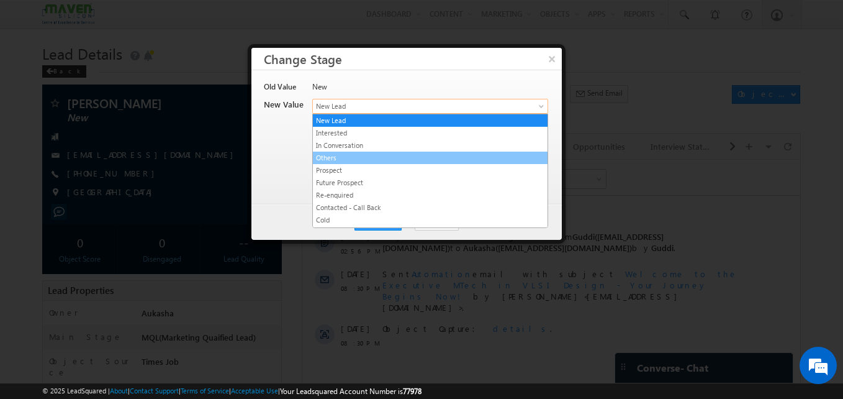
scroll to position [235, 0]
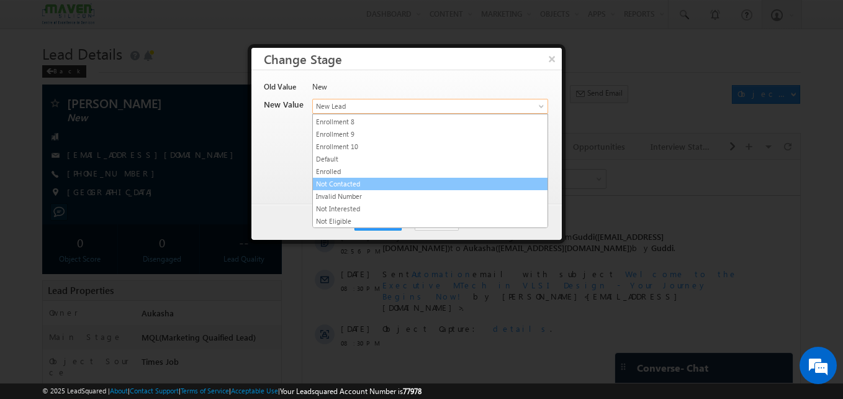
click at [365, 184] on link "Not Contacted" at bounding box center [430, 183] width 235 height 11
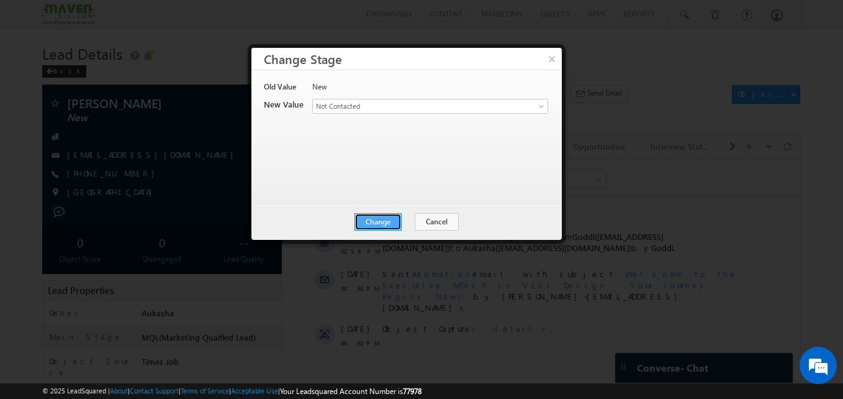
click at [397, 227] on button "Change" at bounding box center [378, 221] width 47 height 17
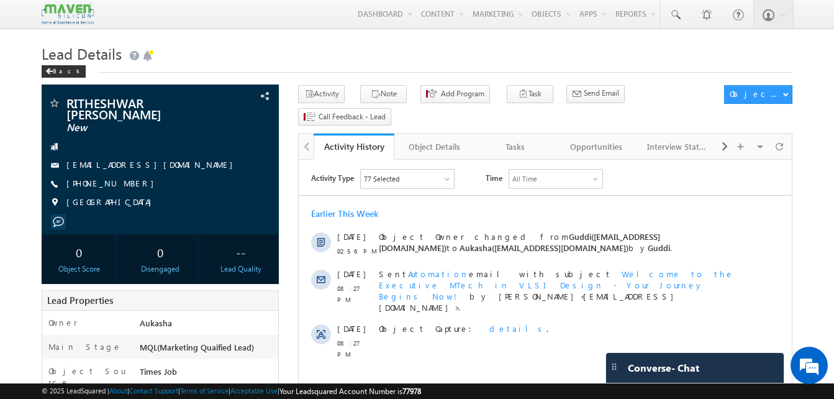
drag, startPoint x: 137, startPoint y: 186, endPoint x: 127, endPoint y: 185, distance: 9.3
click at [127, 185] on div "[PHONE_NUMBER]" at bounding box center [160, 184] width 225 height 12
copy div "[PHONE_NUMBER]"
click at [307, 70] on div "Back" at bounding box center [417, 69] width 751 height 8
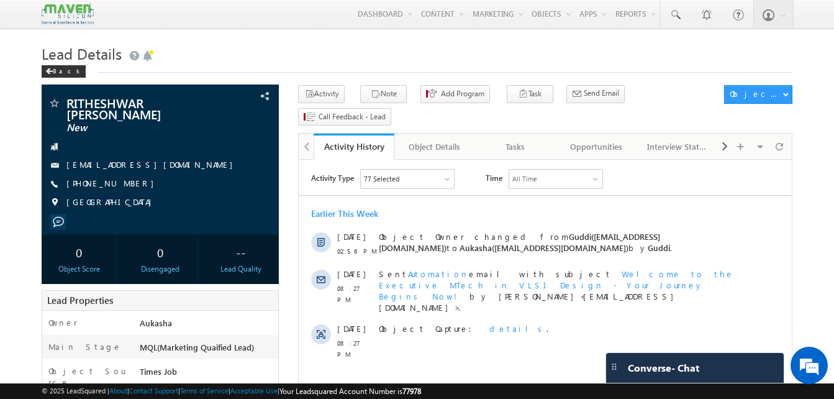
click at [353, 94] on div "Activity Note Add Program Task Send Email Send Email" at bounding box center [508, 107] width 420 height 45
click at [361, 95] on button "Note" at bounding box center [383, 94] width 47 height 18
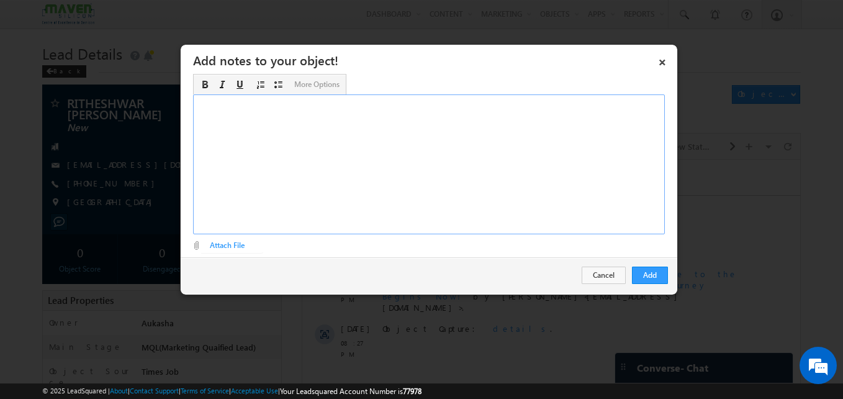
click at [271, 192] on div "Rich Text Editor, Description-inline-editor-div" at bounding box center [429, 164] width 472 height 140
click at [373, 165] on div "Rich Text Editor, Description-inline-editor-div" at bounding box center [429, 164] width 472 height 140
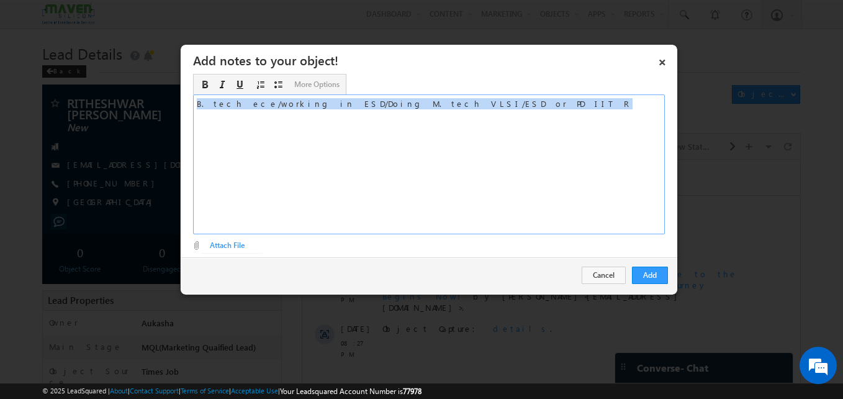
copy div "B. tech ece/working in ESD/Doing M. tech VLSI/ESD or PD IIT R"
click at [656, 276] on button "Add" at bounding box center [650, 274] width 36 height 17
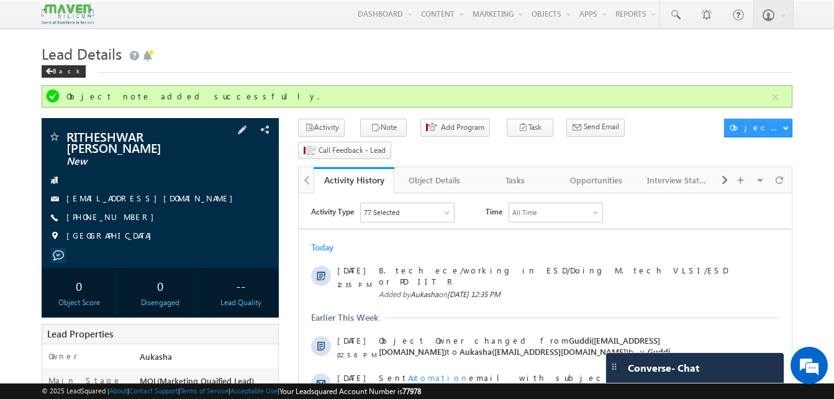
drag, startPoint x: 143, startPoint y: 220, endPoint x: 125, endPoint y: 218, distance: 18.8
click at [125, 218] on div "[PHONE_NUMBER]" at bounding box center [160, 217] width 225 height 12
copy div "[PHONE_NUMBER]"
drag, startPoint x: 147, startPoint y: 150, endPoint x: 67, endPoint y: 136, distance: 80.6
click at [67, 136] on span "RITHESHWAR [PERSON_NAME]" at bounding box center [139, 141] width 146 height 22
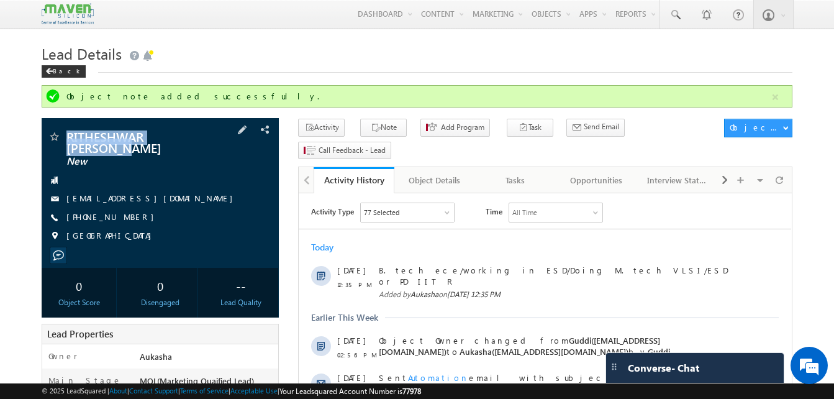
copy span "RITHESHWAR [PERSON_NAME]"
click at [232, 60] on h1 "Lead Details" at bounding box center [417, 52] width 751 height 24
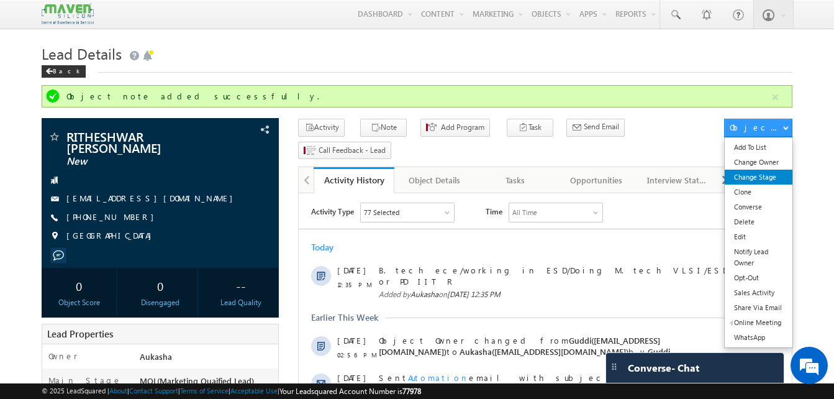
click at [774, 174] on link "Change Stage" at bounding box center [759, 177] width 68 height 15
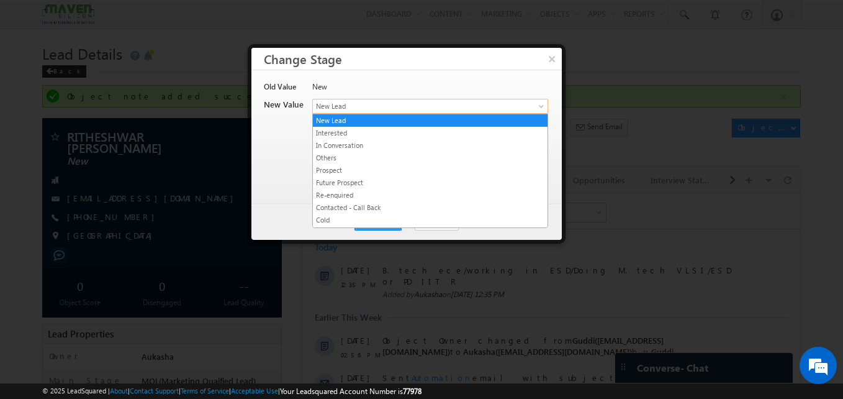
click at [367, 102] on span "New Lead" at bounding box center [410, 106] width 194 height 11
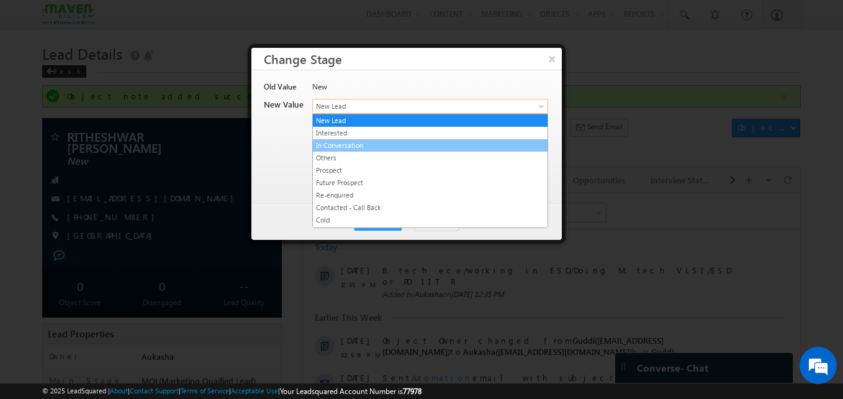
click at [377, 150] on link "In Conversation" at bounding box center [430, 145] width 235 height 11
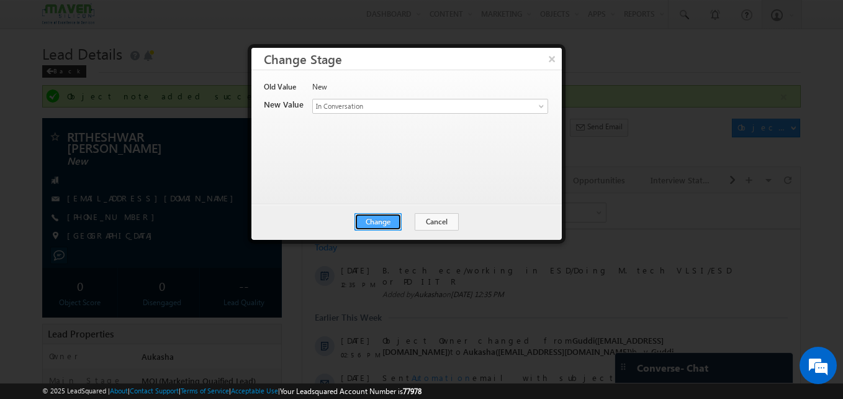
click at [358, 229] on button "Change" at bounding box center [378, 221] width 47 height 17
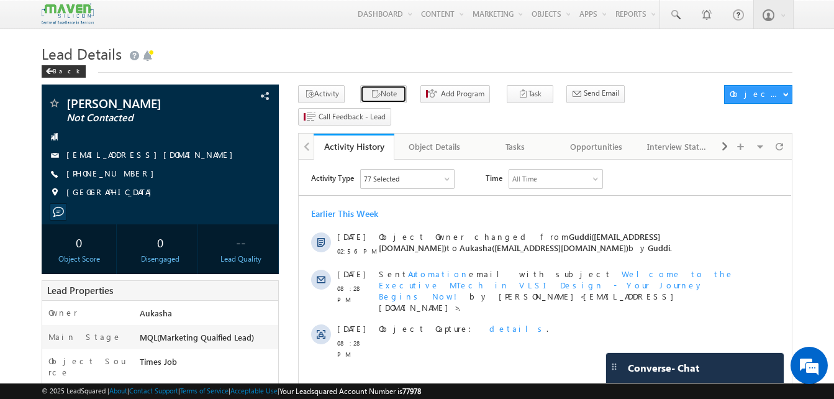
click at [382, 98] on button "Note" at bounding box center [383, 94] width 47 height 18
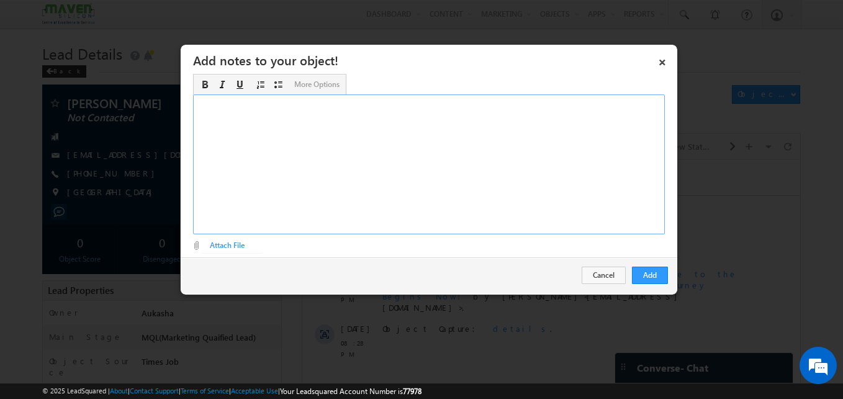
click at [399, 110] on div "Rich Text Editor, Description-inline-editor-div" at bounding box center [429, 164] width 472 height 140
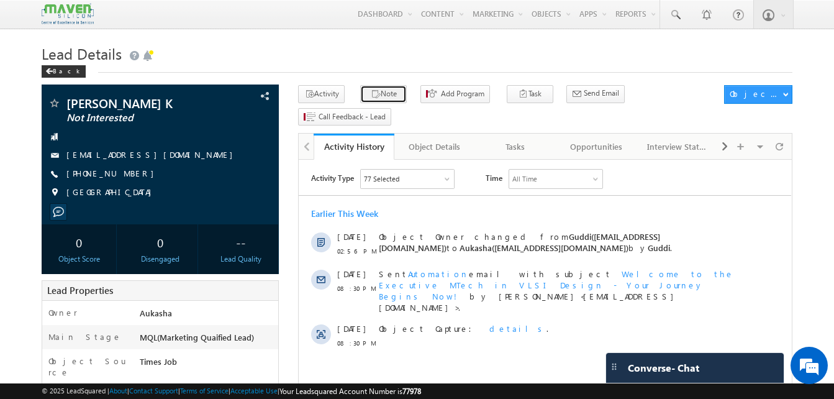
click at [371, 100] on icon "button" at bounding box center [376, 95] width 10 height 12
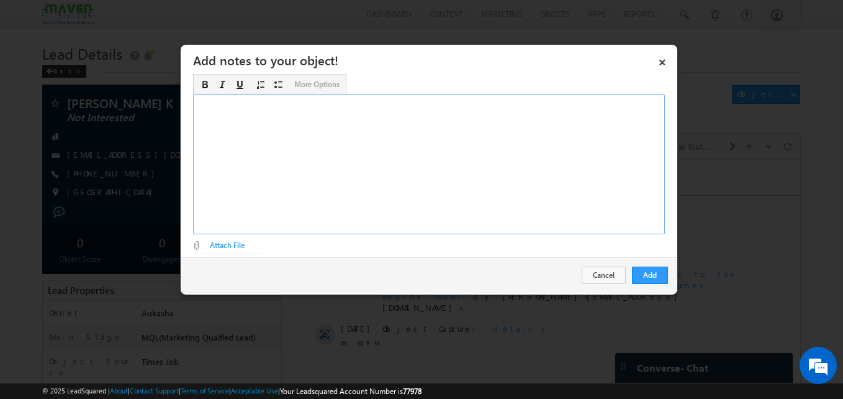
click at [309, 153] on div "Rich Text Editor, Description-inline-editor-div" at bounding box center [429, 164] width 472 height 140
click at [647, 270] on button "Add" at bounding box center [650, 274] width 36 height 17
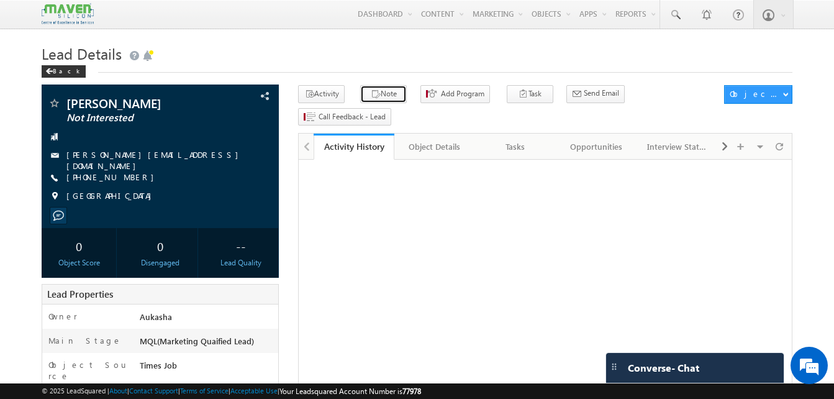
click at [383, 97] on button "Note" at bounding box center [383, 94] width 47 height 18
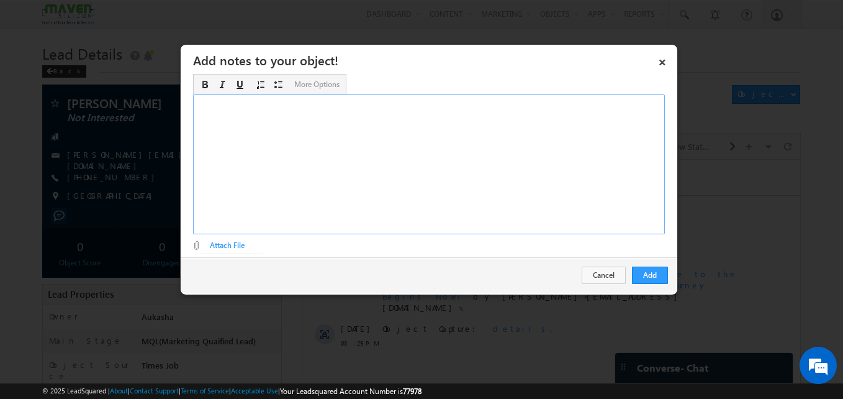
click at [343, 143] on div "Rich Text Editor, Description-inline-editor-div" at bounding box center [429, 164] width 472 height 140
click at [661, 280] on button "Add" at bounding box center [650, 274] width 36 height 17
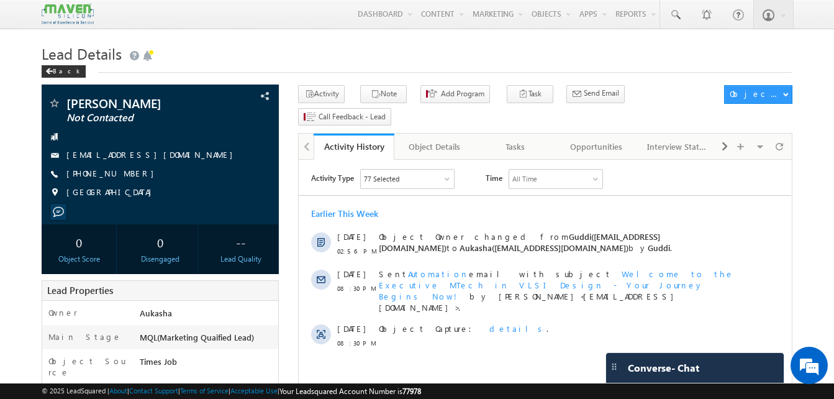
drag, startPoint x: 139, startPoint y: 176, endPoint x: 127, endPoint y: 176, distance: 12.4
click at [127, 176] on div "+91-9632827944" at bounding box center [160, 174] width 225 height 12
copy div "+91-9632827944"
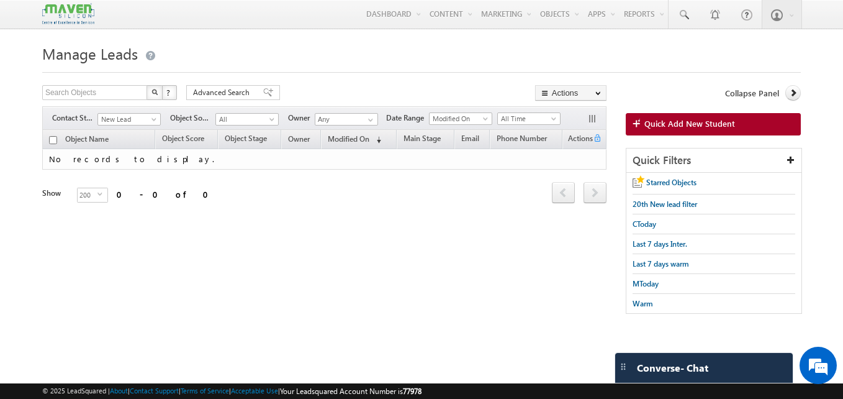
click at [191, 242] on div "Search Objects X ? 0 results found Advanced Search Advanced Search Advanced sea…" at bounding box center [421, 205] width 759 height 241
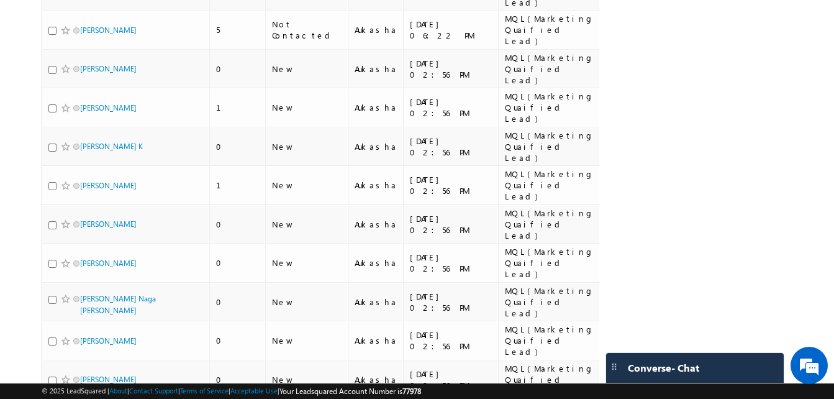
scroll to position [1381, 0]
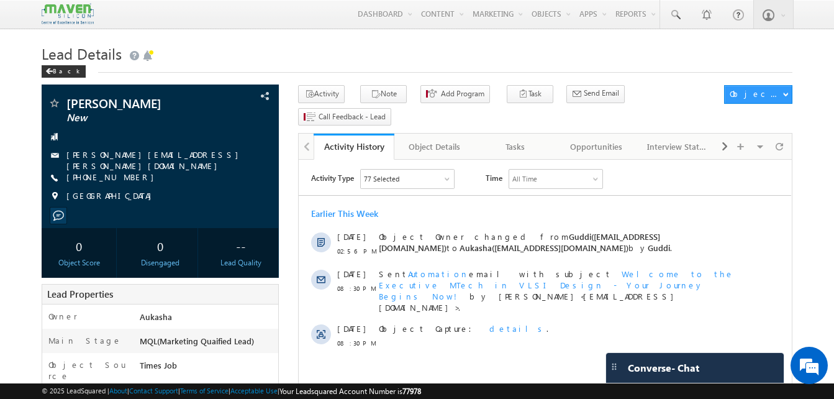
drag, startPoint x: 138, startPoint y: 176, endPoint x: 127, endPoint y: 174, distance: 11.2
click at [127, 174] on div "[PHONE_NUMBER]" at bounding box center [160, 177] width 225 height 12
copy div "[PHONE_NUMBER]"
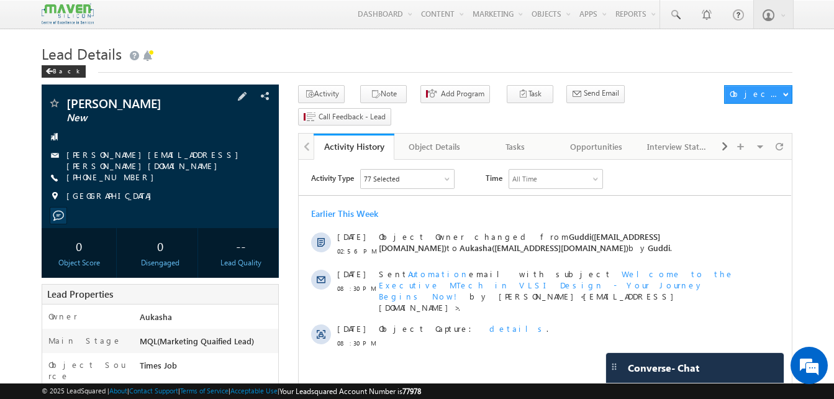
copy div "[PHONE_NUMBER]"
drag, startPoint x: 169, startPoint y: 100, endPoint x: 67, endPoint y: 100, distance: 101.8
click at [67, 100] on span "[PERSON_NAME]" at bounding box center [139, 103] width 146 height 12
copy span "[PERSON_NAME]"
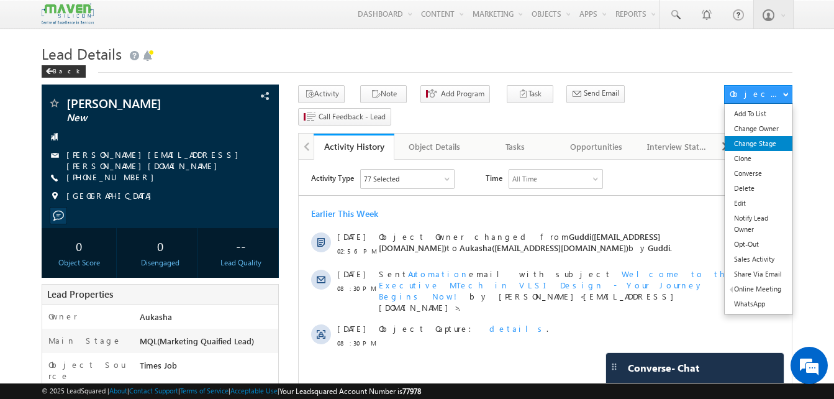
click at [753, 144] on link "Change Stage" at bounding box center [759, 143] width 68 height 15
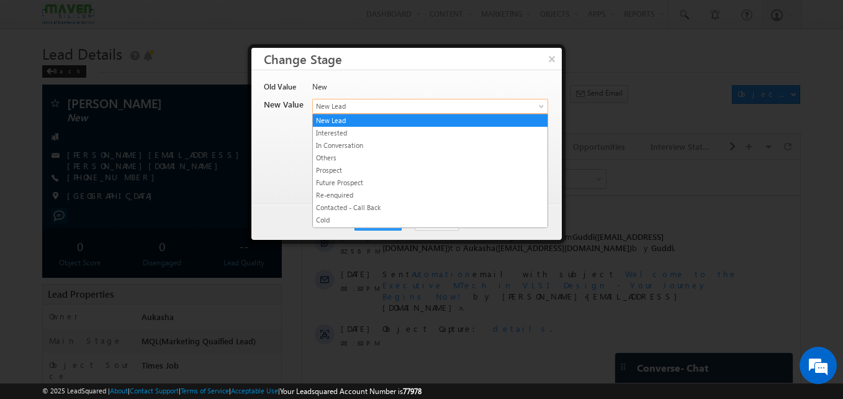
click at [420, 108] on span "New Lead" at bounding box center [410, 106] width 194 height 11
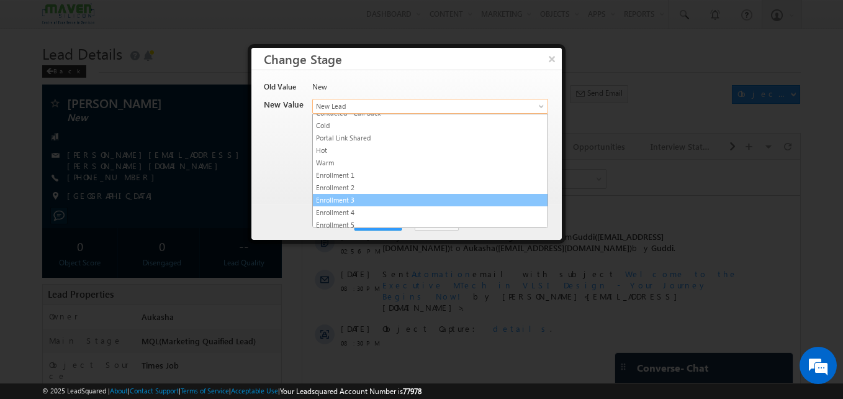
scroll to position [235, 0]
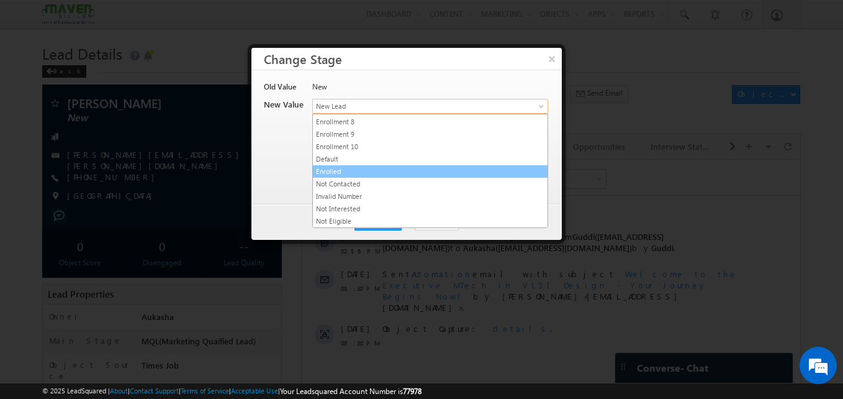
click at [366, 176] on link "Enrolled" at bounding box center [430, 171] width 235 height 11
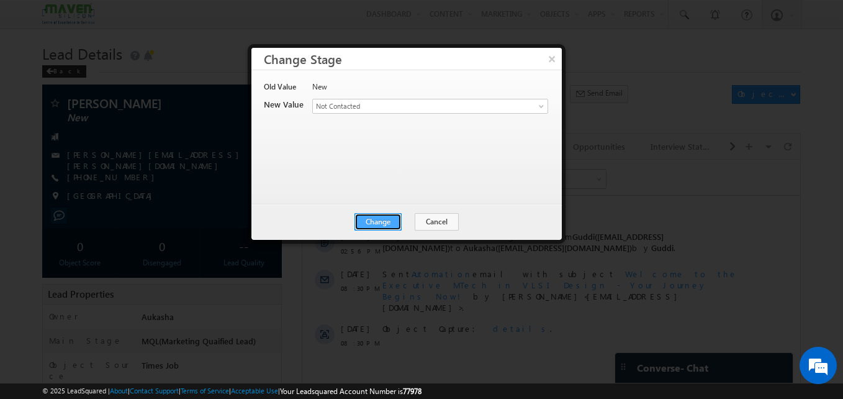
click at [388, 224] on button "Change" at bounding box center [378, 221] width 47 height 17
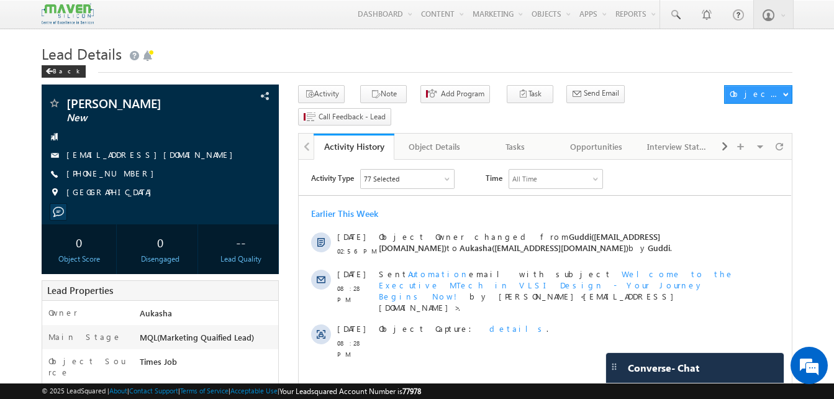
drag, startPoint x: 141, startPoint y: 173, endPoint x: 129, endPoint y: 174, distance: 11.9
click at [129, 174] on div "+91-8900048778" at bounding box center [160, 174] width 225 height 12
click at [371, 94] on icon "button" at bounding box center [376, 95] width 10 height 12
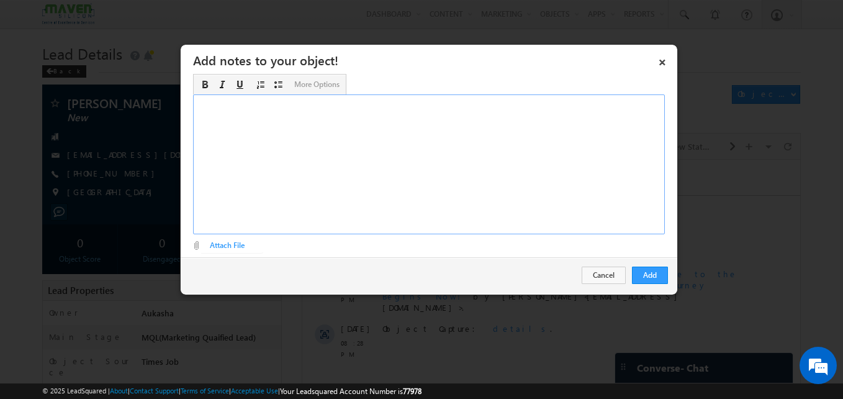
click at [344, 137] on div "Rich Text Editor, Description-inline-editor-div" at bounding box center [429, 164] width 472 height 140
click at [645, 269] on button "Add" at bounding box center [650, 274] width 36 height 17
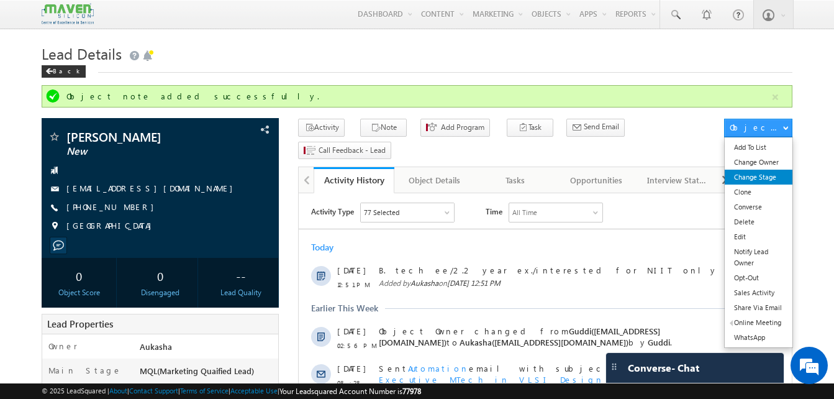
click at [777, 182] on link "Change Stage" at bounding box center [759, 177] width 68 height 15
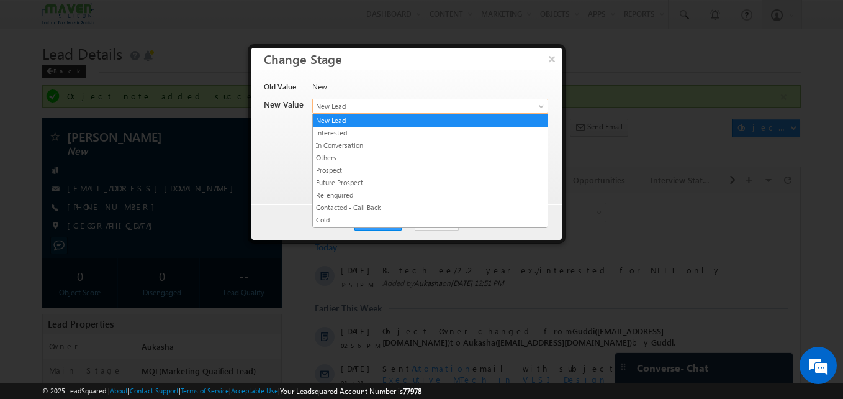
click at [449, 112] on link "New Lead" at bounding box center [430, 106] width 236 height 15
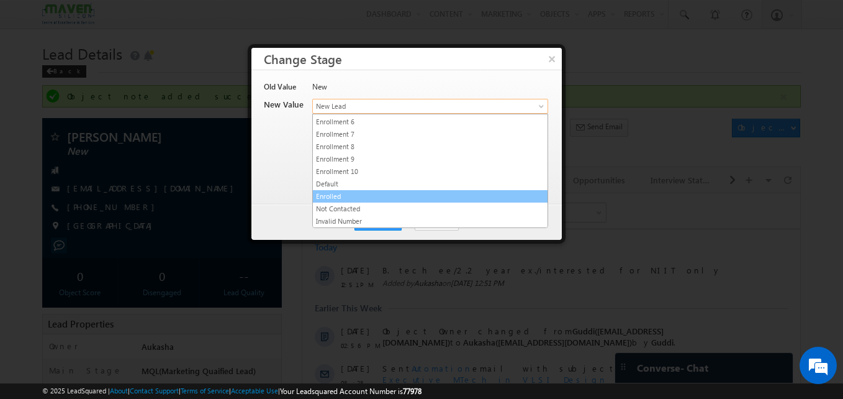
scroll to position [235, 0]
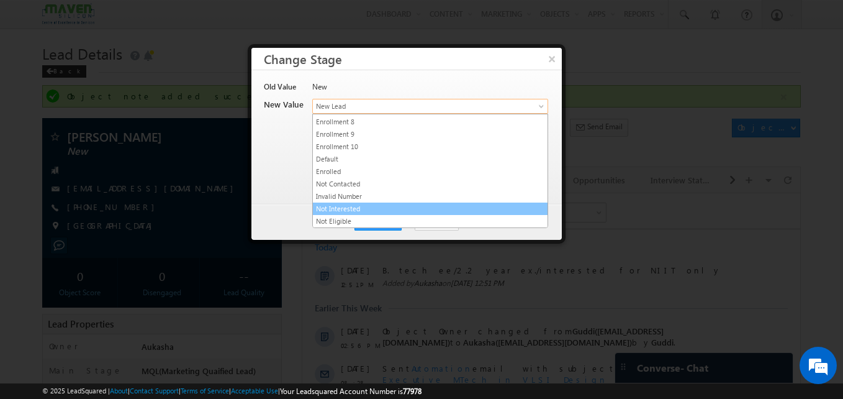
click at [365, 203] on link "Not Interested" at bounding box center [430, 208] width 235 height 11
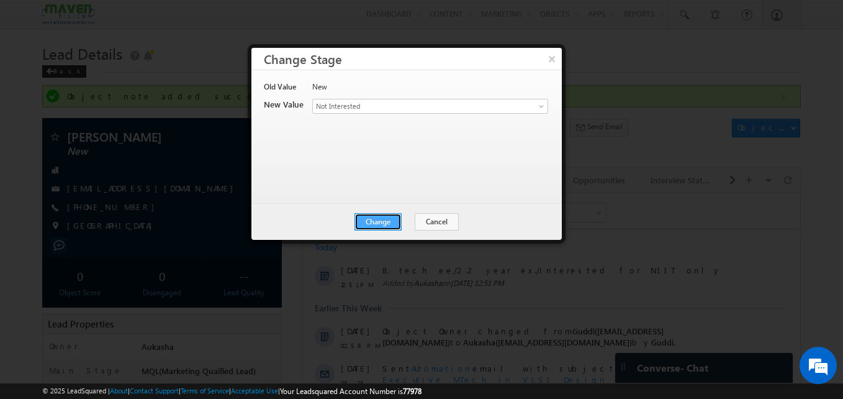
click at [387, 228] on button "Change" at bounding box center [378, 221] width 47 height 17
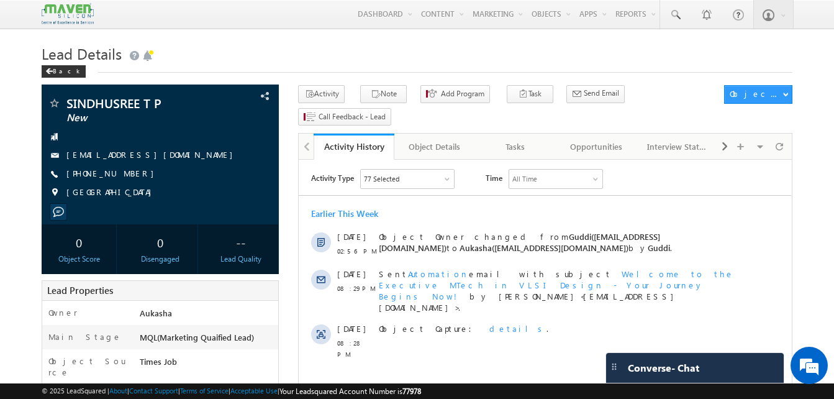
click at [387, 92] on button "Note" at bounding box center [383, 94] width 47 height 18
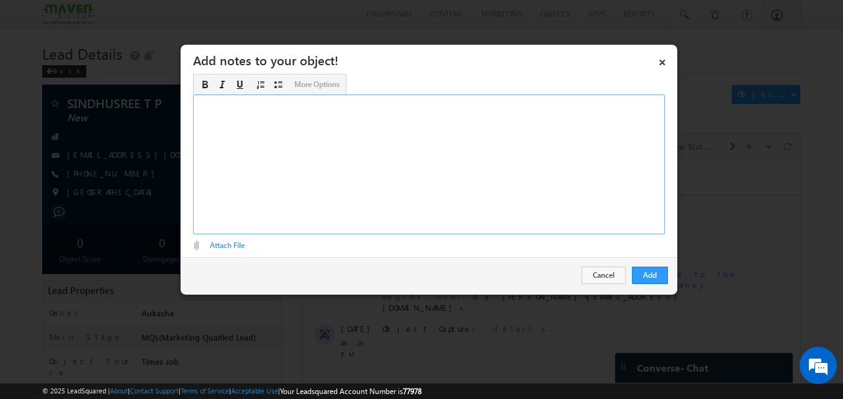
click at [456, 147] on div "Rich Text Editor, Description-inline-editor-div" at bounding box center [429, 164] width 472 height 140
click at [643, 273] on button "Add" at bounding box center [650, 274] width 36 height 17
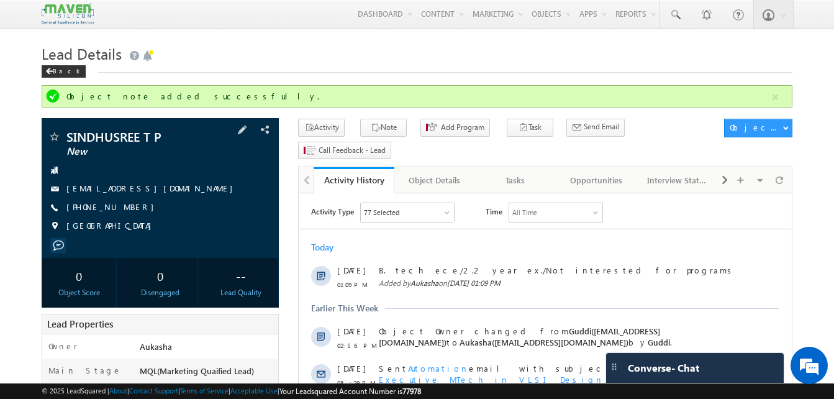
drag, startPoint x: 136, startPoint y: 204, endPoint x: 126, endPoint y: 207, distance: 10.2
click at [126, 207] on div "+91-8123309175" at bounding box center [160, 207] width 225 height 12
copy div "+91-8123309175"
drag, startPoint x: 179, startPoint y: 138, endPoint x: 61, endPoint y: 141, distance: 118.6
click at [61, 141] on div "SINDHUSREE T P New" at bounding box center [160, 136] width 225 height 12
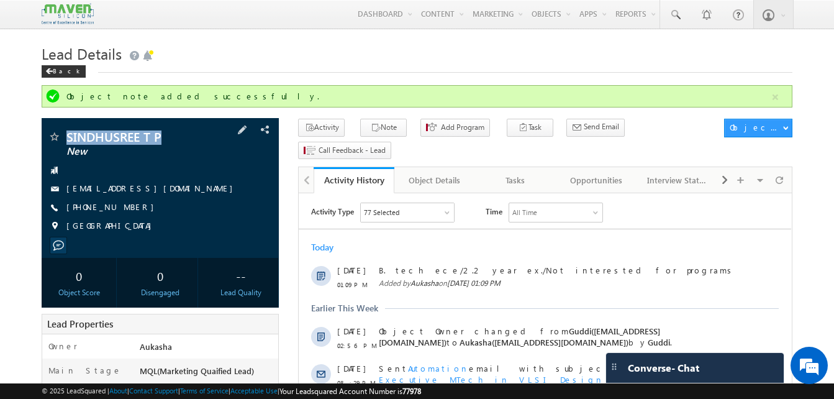
copy div "SINDHUSREE T P"
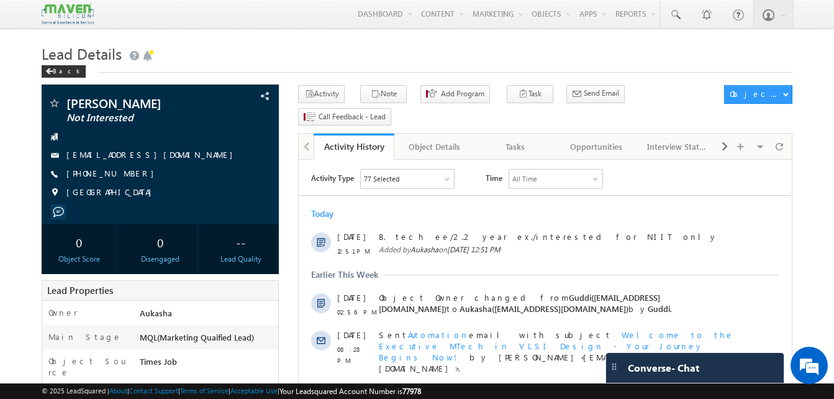
click at [302, 46] on h1 "Lead Details" at bounding box center [417, 52] width 751 height 24
click at [301, 52] on h1 "Lead Details" at bounding box center [417, 52] width 751 height 24
click at [293, 60] on h1 "Lead Details" at bounding box center [417, 52] width 751 height 24
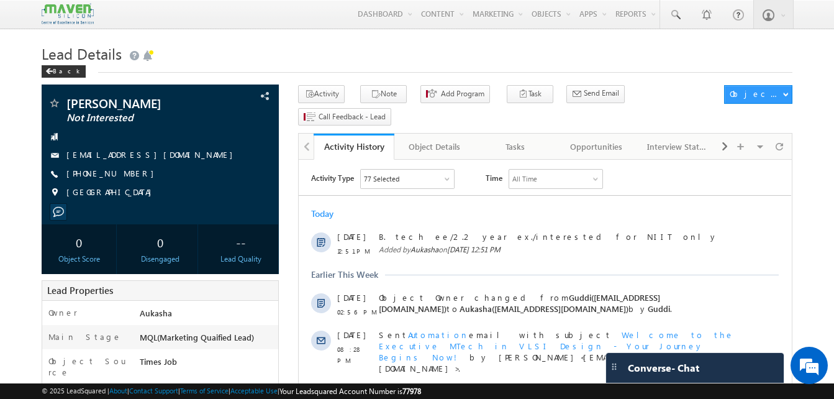
click at [409, 53] on h1 "Lead Details" at bounding box center [417, 52] width 751 height 24
click at [414, 52] on h1 "Lead Details" at bounding box center [417, 52] width 751 height 24
click at [386, 42] on h1 "Lead Details" at bounding box center [417, 52] width 751 height 24
click at [298, 58] on h1 "Lead Details" at bounding box center [417, 52] width 751 height 24
click at [422, 48] on h1 "Lead Details" at bounding box center [417, 52] width 751 height 24
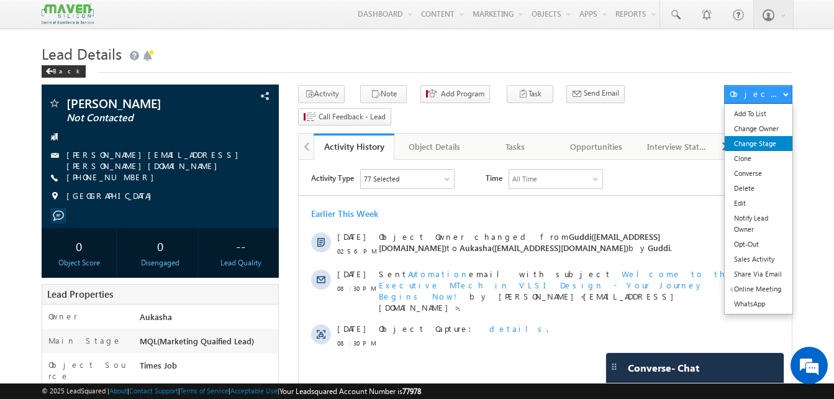
click at [759, 143] on link "Change Stage" at bounding box center [759, 143] width 68 height 15
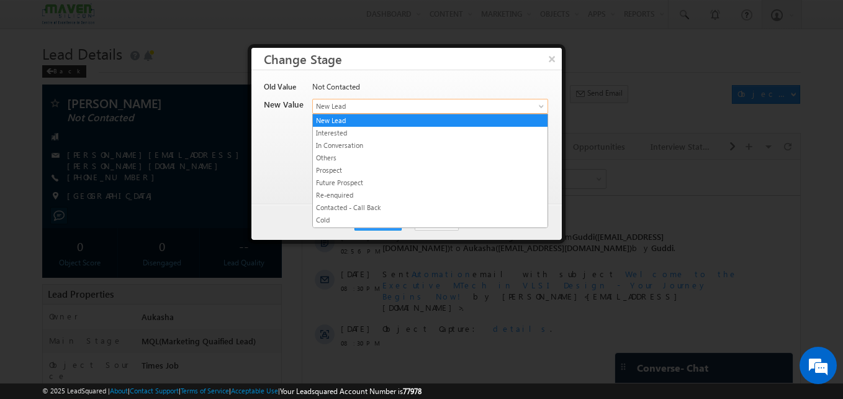
click at [407, 105] on span "New Lead" at bounding box center [410, 106] width 194 height 11
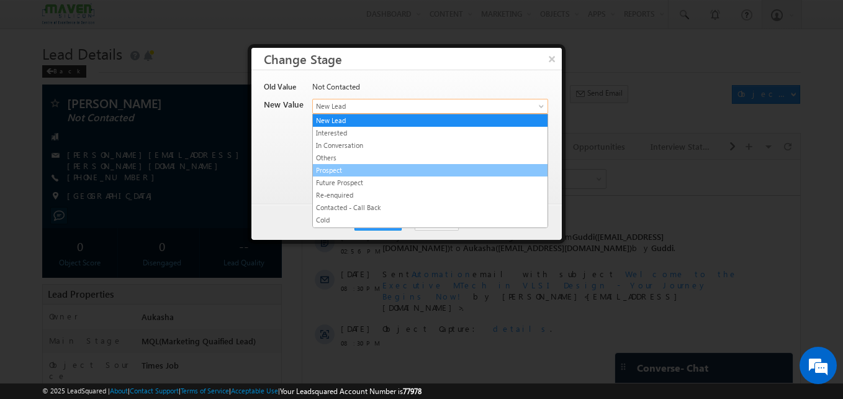
scroll to position [235, 0]
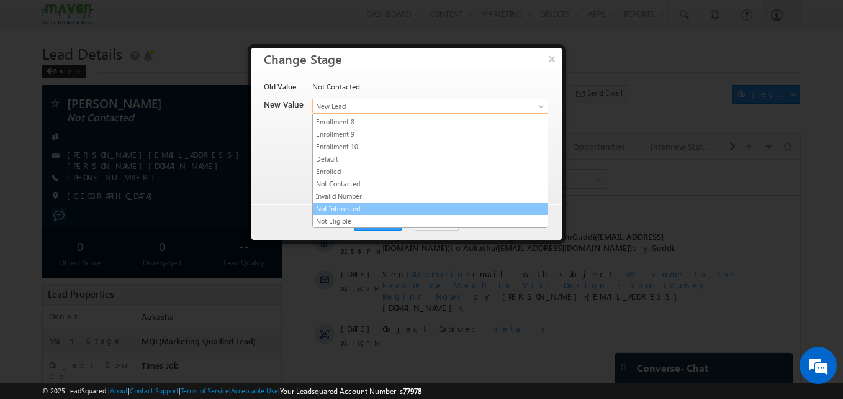
click at [356, 207] on link "Not Interested" at bounding box center [430, 208] width 235 height 11
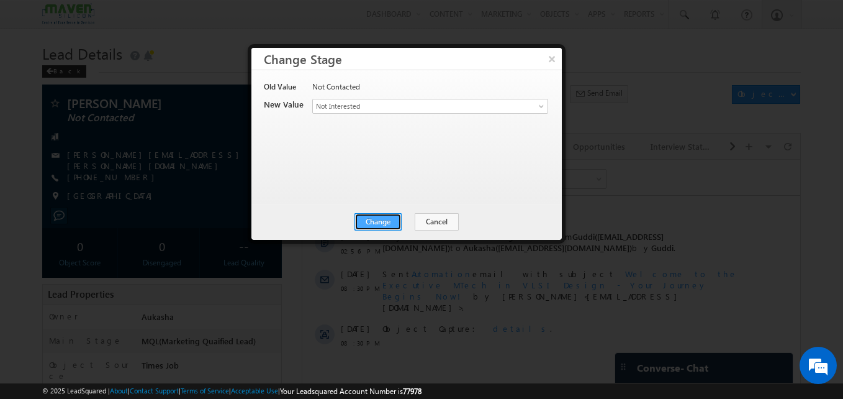
click at [386, 217] on button "Change" at bounding box center [378, 221] width 47 height 17
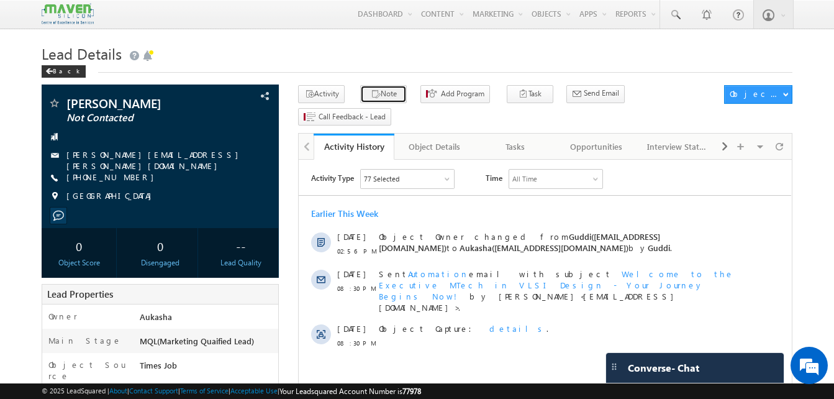
click at [371, 99] on icon "button" at bounding box center [376, 95] width 10 height 12
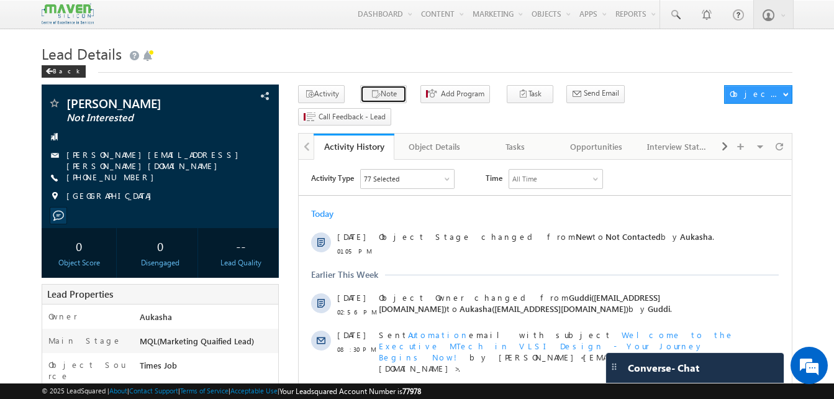
click at [391, 96] on button "Note" at bounding box center [383, 94] width 47 height 18
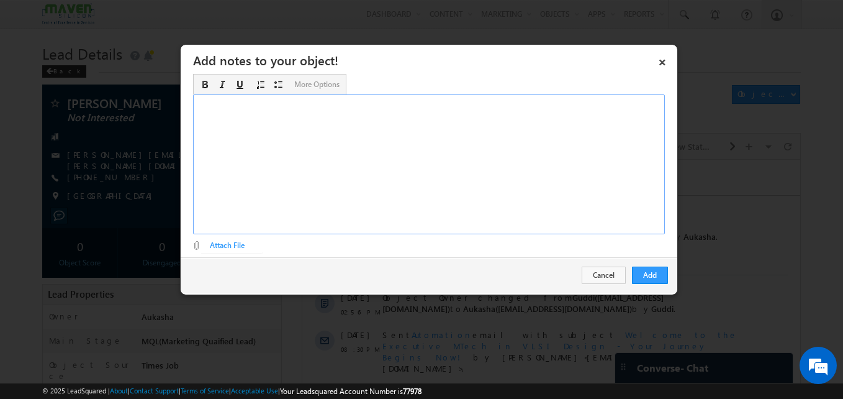
click at [354, 196] on div "Rich Text Editor, Description-inline-editor-div" at bounding box center [429, 164] width 472 height 140
click at [642, 270] on button "Add" at bounding box center [650, 274] width 36 height 17
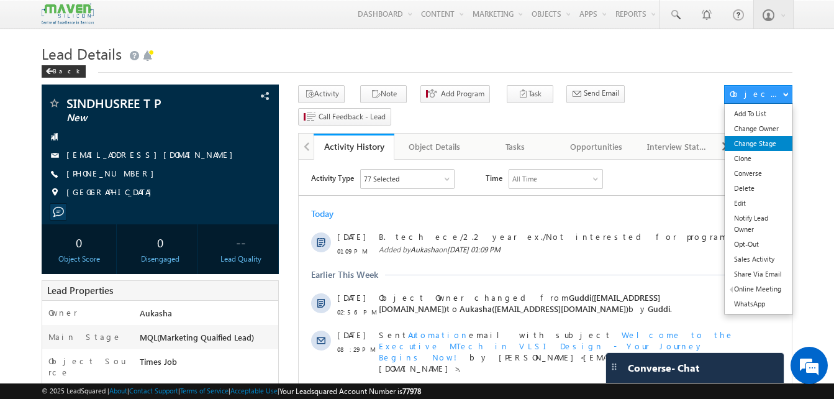
click at [753, 150] on link "Change Stage" at bounding box center [759, 143] width 68 height 15
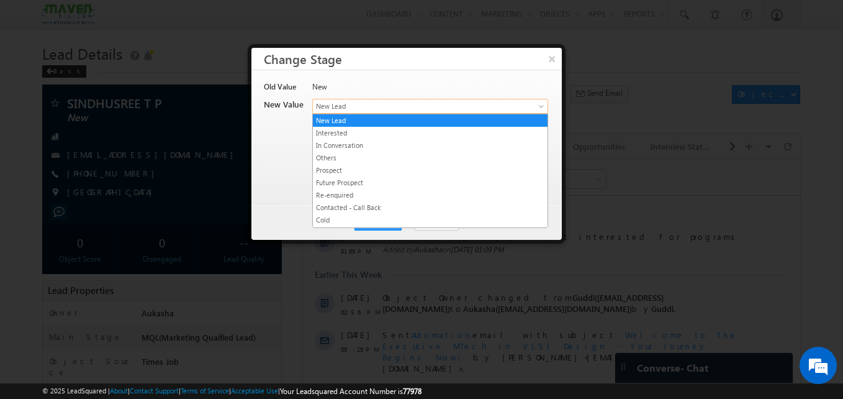
click at [369, 107] on span "New Lead" at bounding box center [410, 106] width 194 height 11
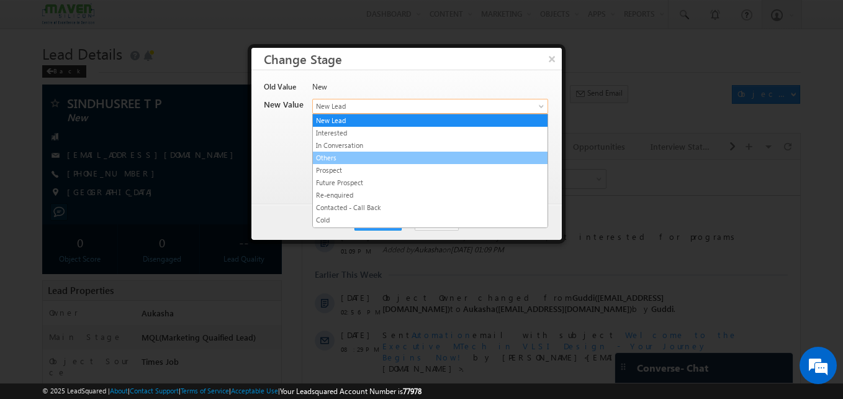
scroll to position [235, 0]
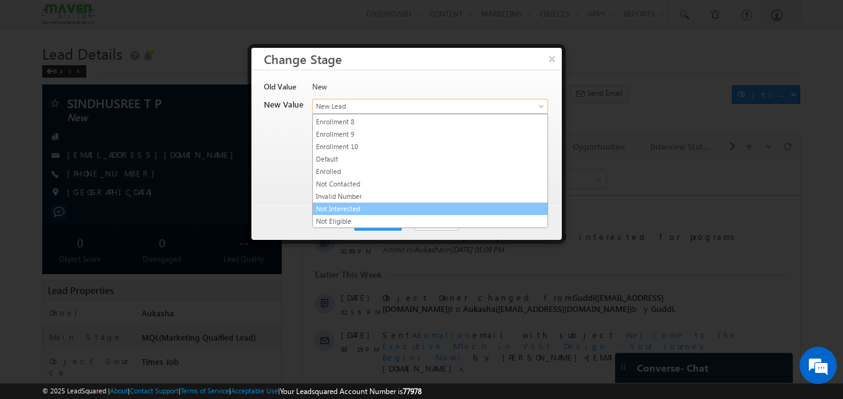
click at [348, 213] on link "Not Interested" at bounding box center [430, 208] width 235 height 11
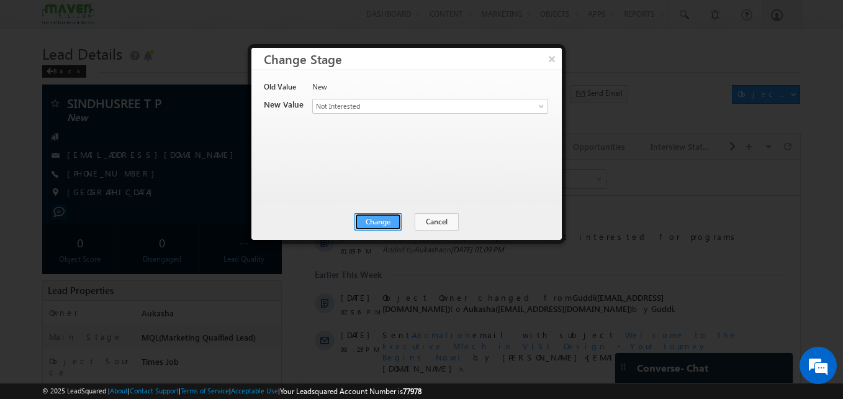
click at [391, 219] on button "Change" at bounding box center [378, 221] width 47 height 17
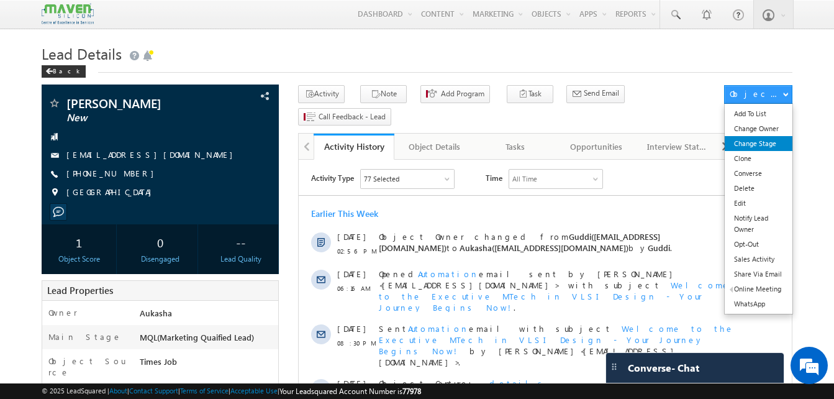
click at [763, 143] on link "Change Stage" at bounding box center [759, 143] width 68 height 15
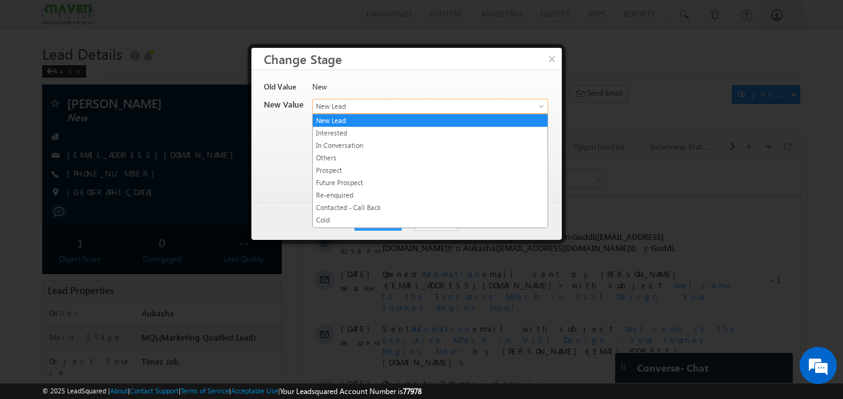
click at [419, 103] on span "New Lead" at bounding box center [410, 106] width 194 height 11
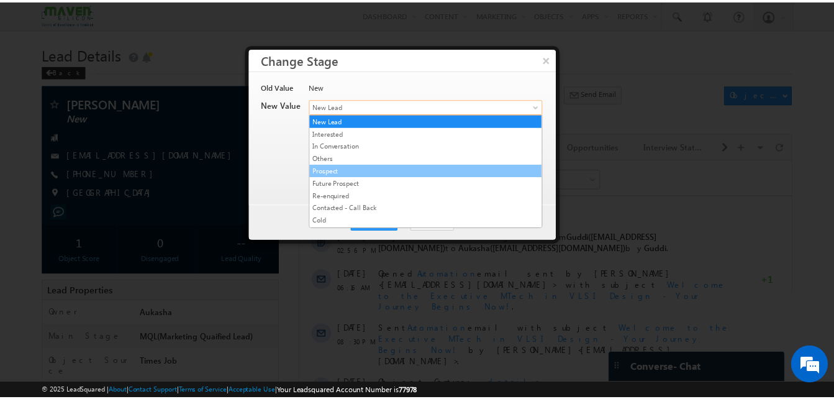
scroll to position [235, 0]
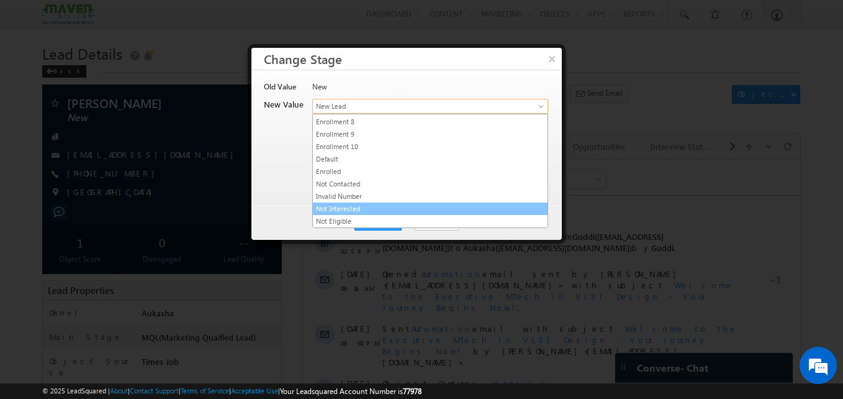
click at [369, 212] on link "Not Interested" at bounding box center [430, 208] width 235 height 11
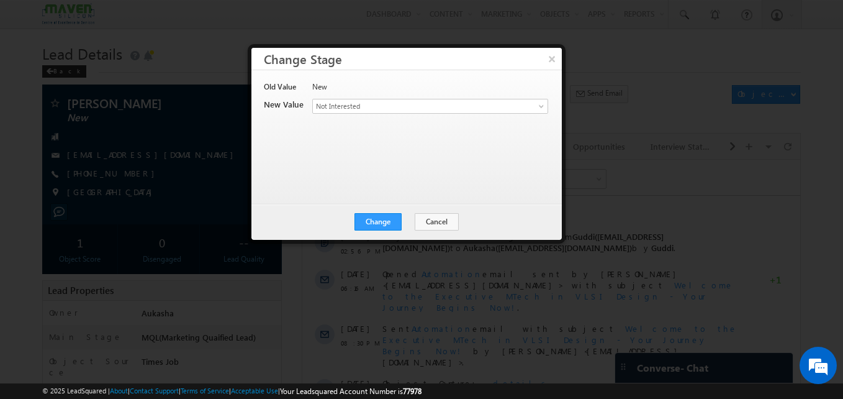
click at [380, 231] on div "Change Cancel Close" at bounding box center [406, 222] width 310 height 36
click at [390, 219] on button "Change" at bounding box center [378, 221] width 47 height 17
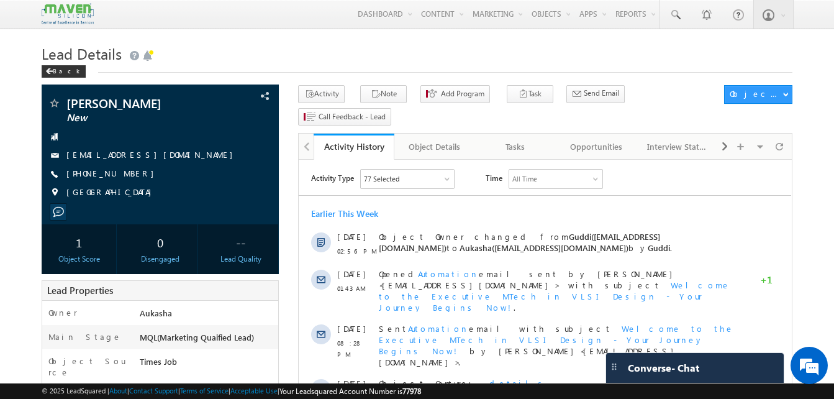
drag, startPoint x: 140, startPoint y: 175, endPoint x: 127, endPoint y: 176, distance: 13.1
click at [127, 176] on div "[PHONE_NUMBER]" at bounding box center [160, 174] width 225 height 12
copy div "[PHONE_NUMBER]"
drag, startPoint x: 132, startPoint y: 103, endPoint x: 66, endPoint y: 103, distance: 65.8
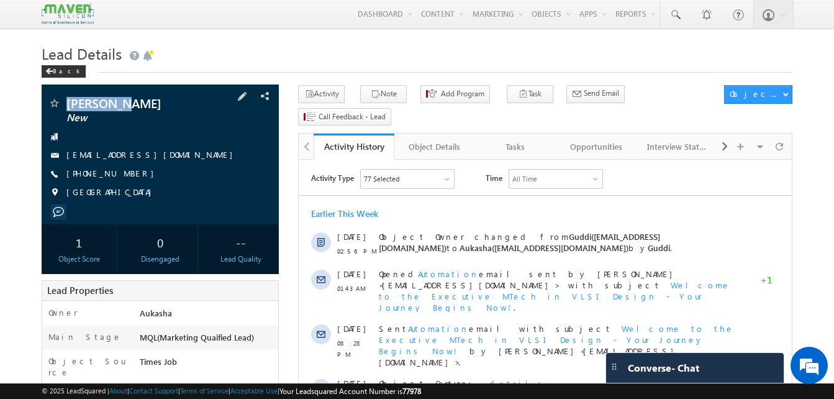
click at [66, 103] on div "[PERSON_NAME] New" at bounding box center [160, 103] width 225 height 12
copy div "[PERSON_NAME]"
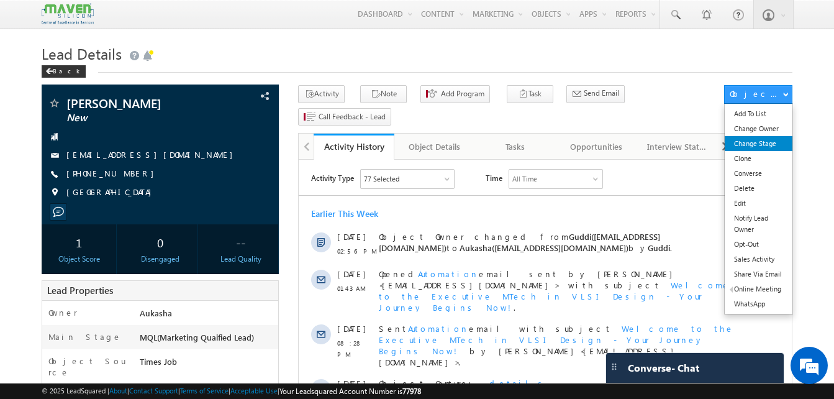
click at [776, 139] on link "Change Stage" at bounding box center [759, 143] width 68 height 15
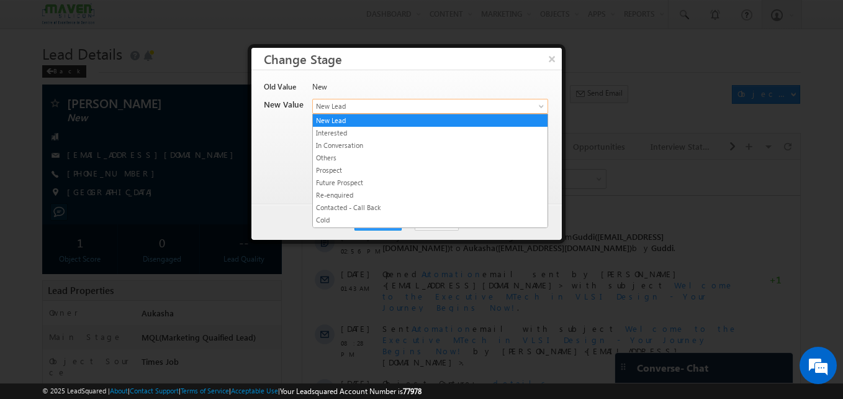
click at [498, 99] on link "New Lead" at bounding box center [430, 106] width 236 height 15
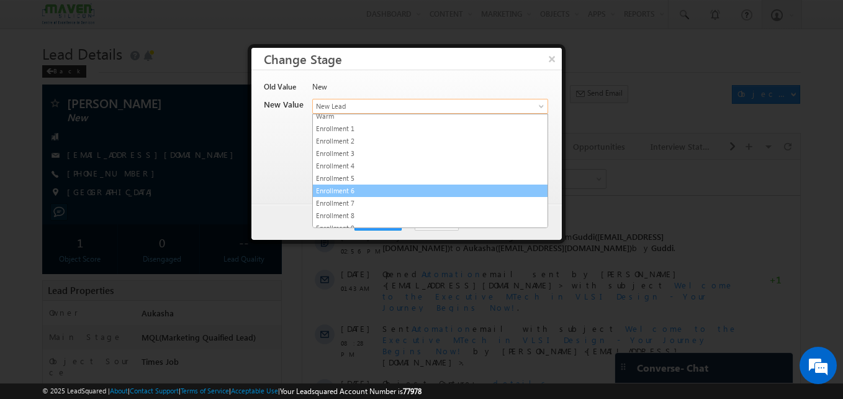
scroll to position [235, 0]
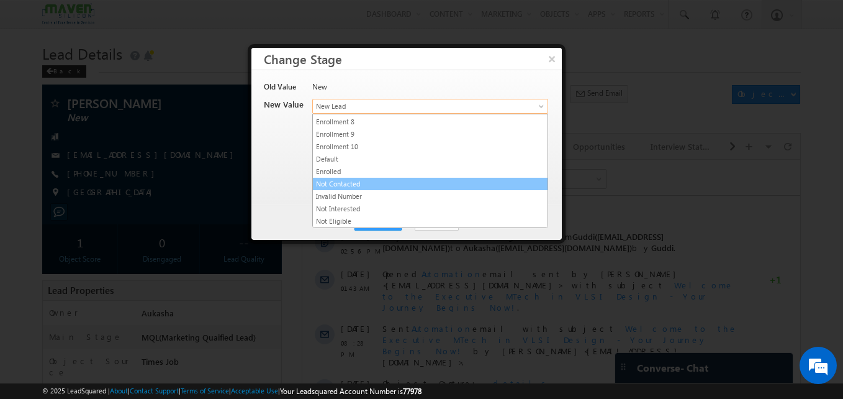
click at [391, 189] on link "Not Contacted" at bounding box center [430, 183] width 235 height 11
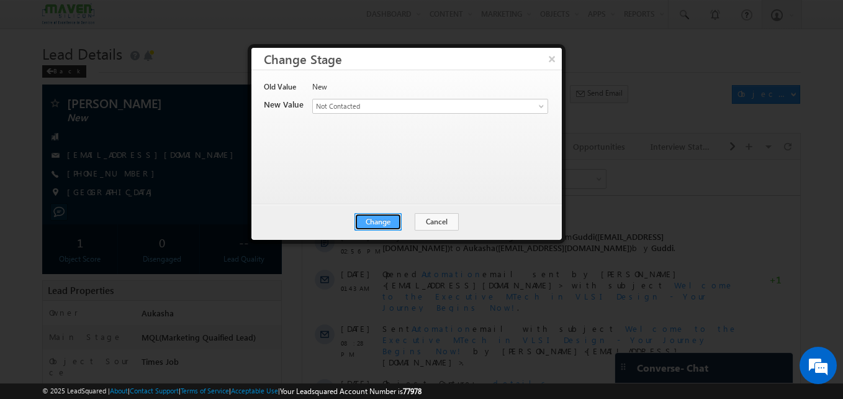
click at [382, 223] on button "Change" at bounding box center [378, 221] width 47 height 17
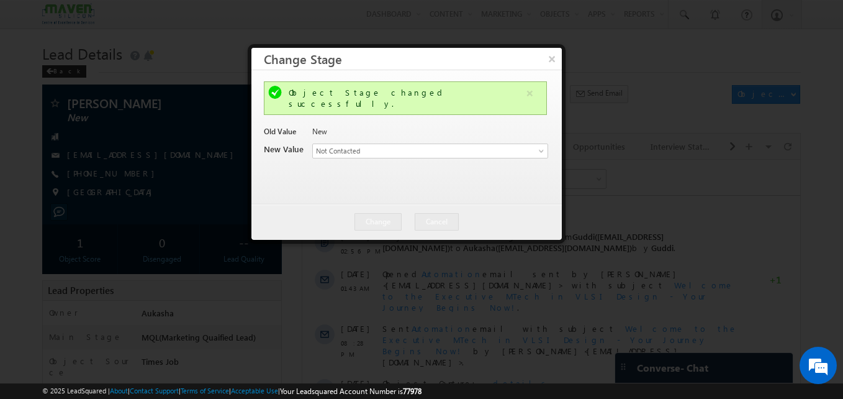
click at [24, 237] on div at bounding box center [421, 199] width 843 height 399
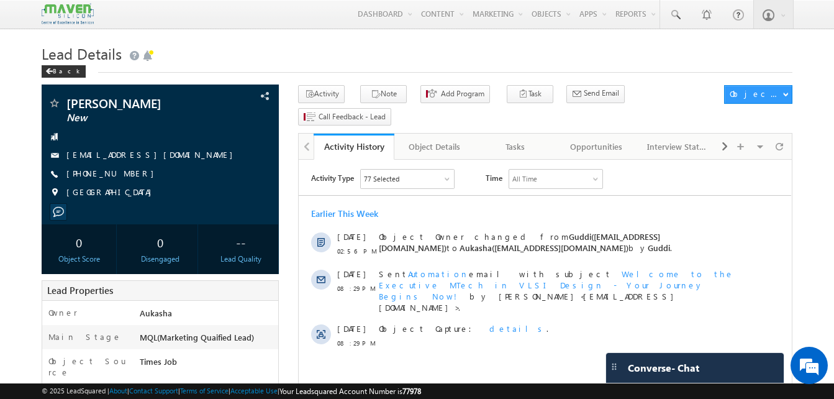
drag, startPoint x: 137, startPoint y: 178, endPoint x: 127, endPoint y: 175, distance: 9.8
click at [127, 175] on div "+91-7023106579" at bounding box center [160, 174] width 225 height 12
copy div "+91-7023106579"
drag, startPoint x: 134, startPoint y: 101, endPoint x: 66, endPoint y: 102, distance: 67.7
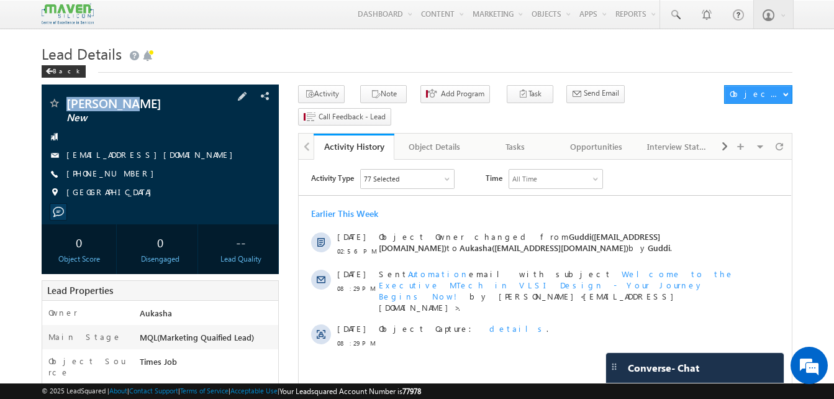
click at [66, 102] on span "Arun Yadav" at bounding box center [139, 103] width 146 height 12
copy span "Arun Yadav"
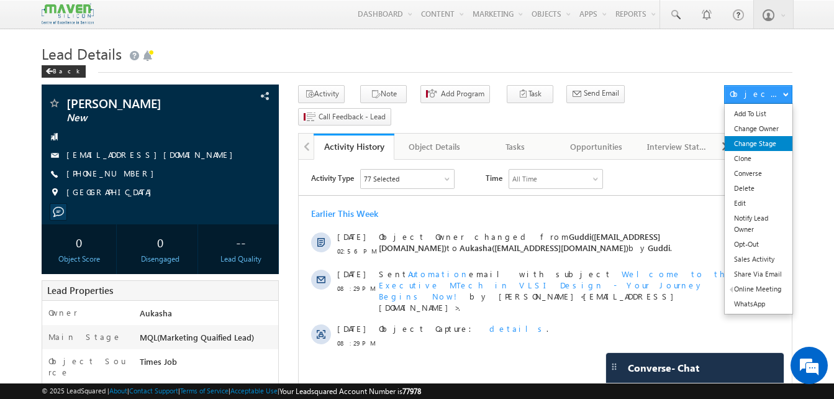
click at [773, 146] on link "Change Stage" at bounding box center [759, 143] width 68 height 15
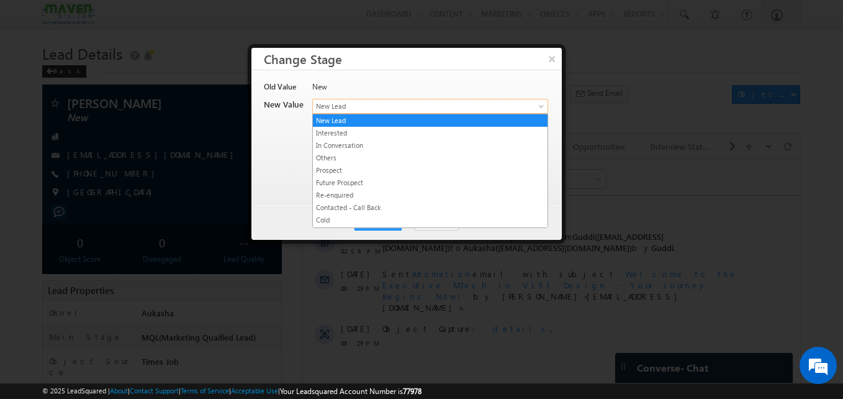
click at [493, 101] on span "New Lead" at bounding box center [410, 106] width 194 height 11
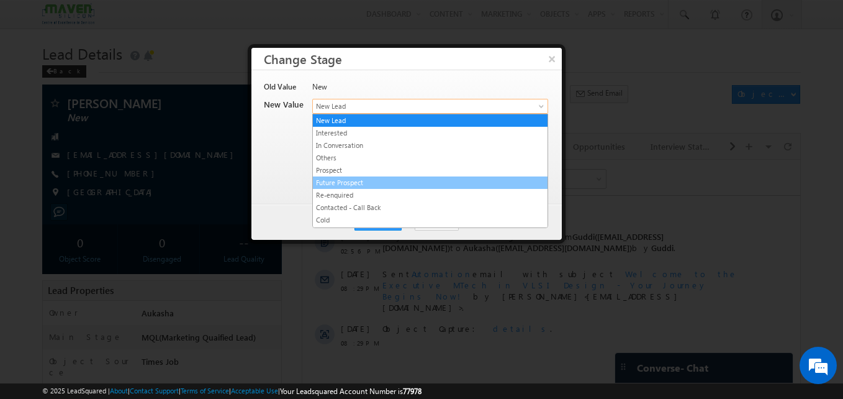
scroll to position [235, 0]
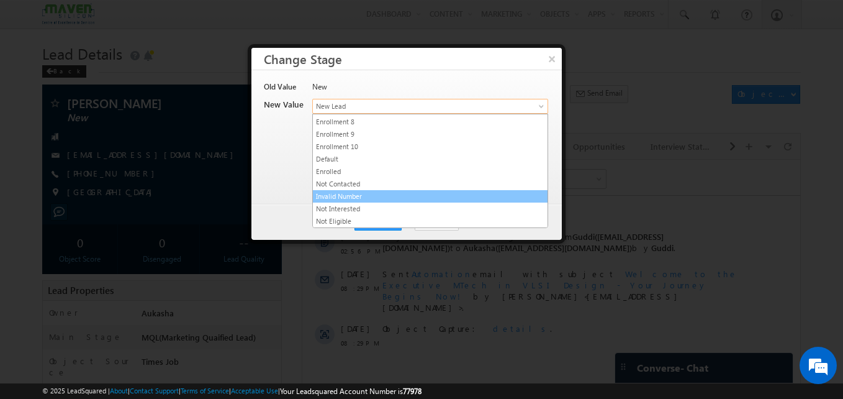
click at [383, 192] on link "Invalid Number" at bounding box center [430, 196] width 235 height 11
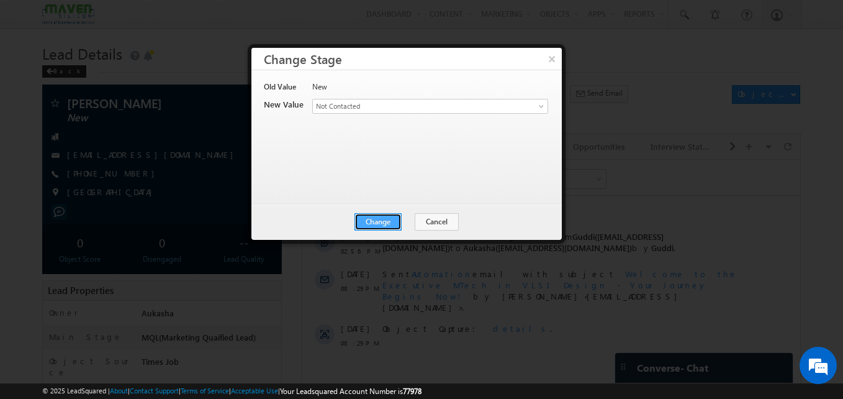
click at [387, 217] on button "Change" at bounding box center [378, 221] width 47 height 17
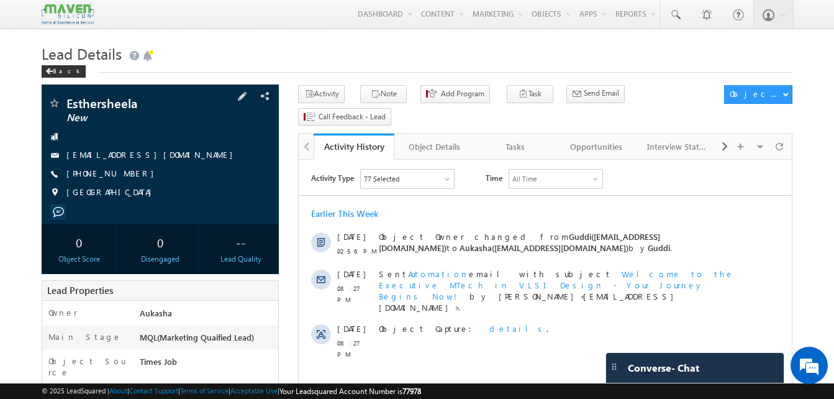
drag, startPoint x: 135, startPoint y: 173, endPoint x: 127, endPoint y: 174, distance: 8.8
click at [127, 174] on div "[PHONE_NUMBER]" at bounding box center [160, 174] width 225 height 12
copy div "[PHONE_NUMBER]"
drag, startPoint x: 148, startPoint y: 105, endPoint x: 69, endPoint y: 103, distance: 79.5
click at [69, 103] on span "Esthersheela" at bounding box center [139, 103] width 146 height 12
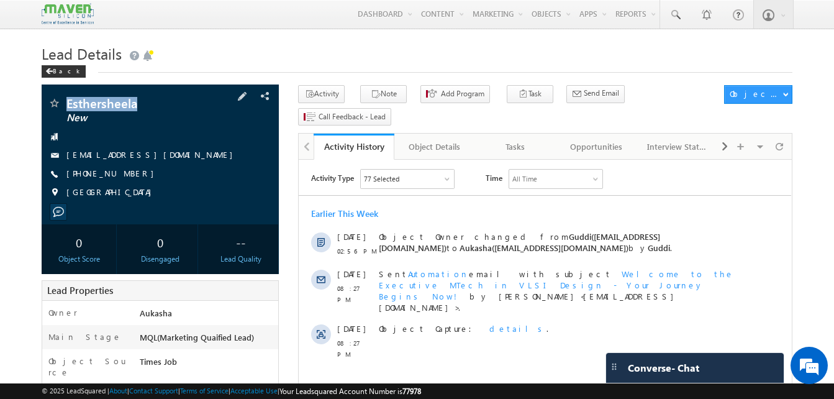
copy span "Esthersheela"
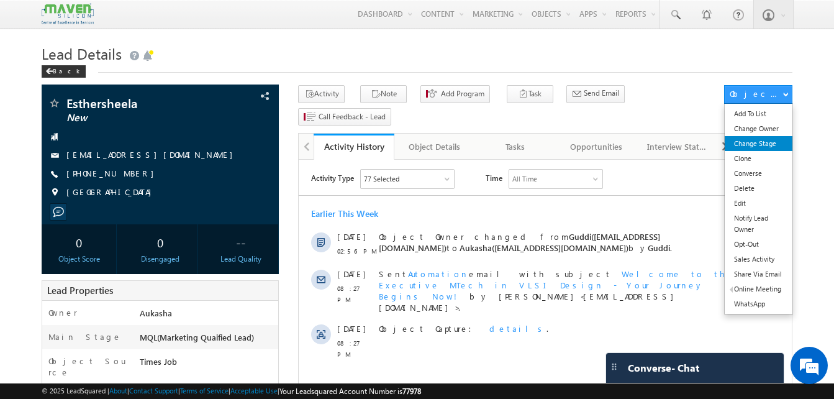
click at [758, 141] on link "Change Stage" at bounding box center [759, 143] width 68 height 15
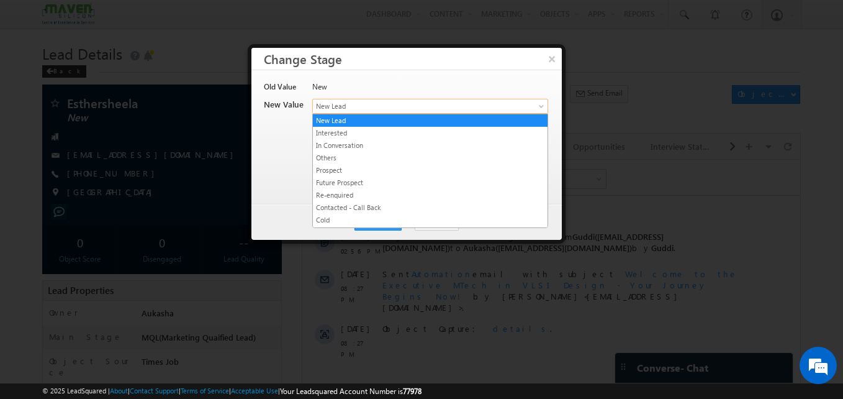
click at [340, 107] on span "New Lead" at bounding box center [410, 106] width 194 height 11
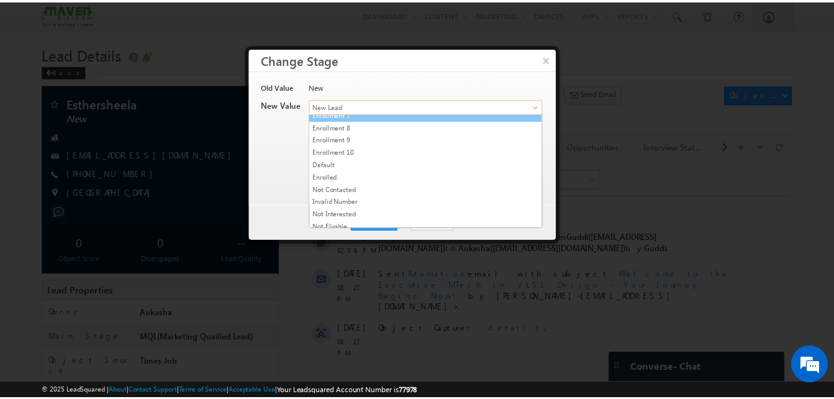
scroll to position [235, 0]
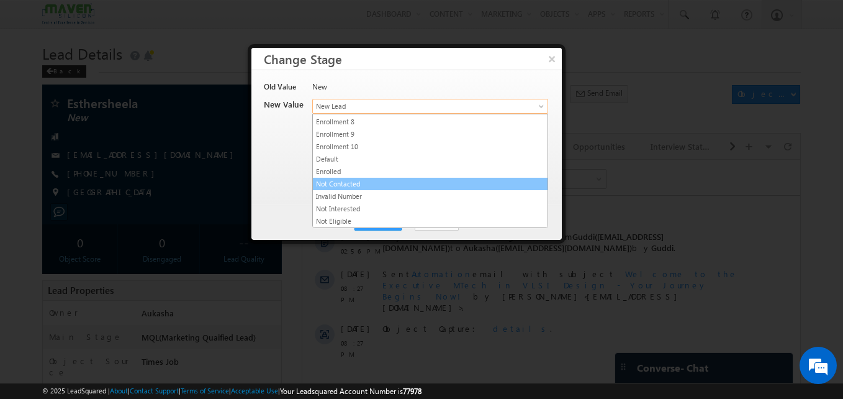
click at [351, 186] on link "Not Contacted" at bounding box center [430, 183] width 235 height 11
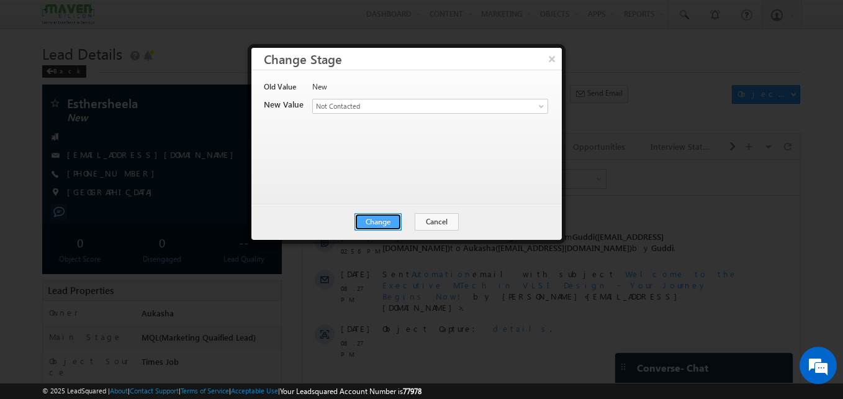
click at [387, 216] on button "Change" at bounding box center [378, 221] width 47 height 17
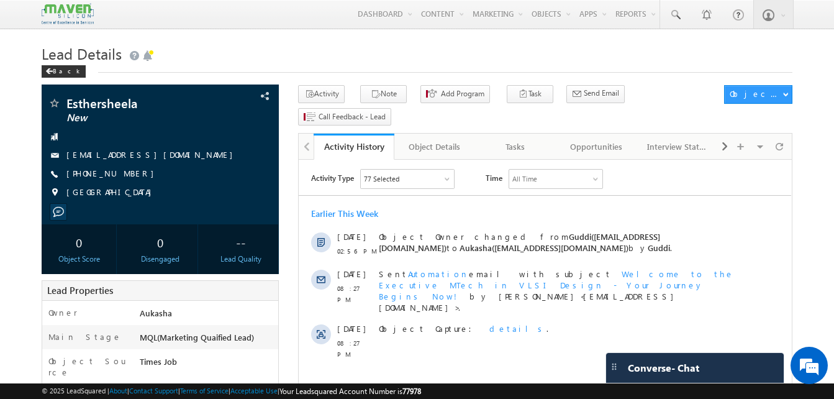
drag, startPoint x: 135, startPoint y: 173, endPoint x: 127, endPoint y: 173, distance: 8.7
click at [127, 173] on div "[PHONE_NUMBER]" at bounding box center [160, 174] width 225 height 12
copy div "[PHONE_NUMBER]"
